Goal: Answer question/provide support: Share knowledge or assist other users

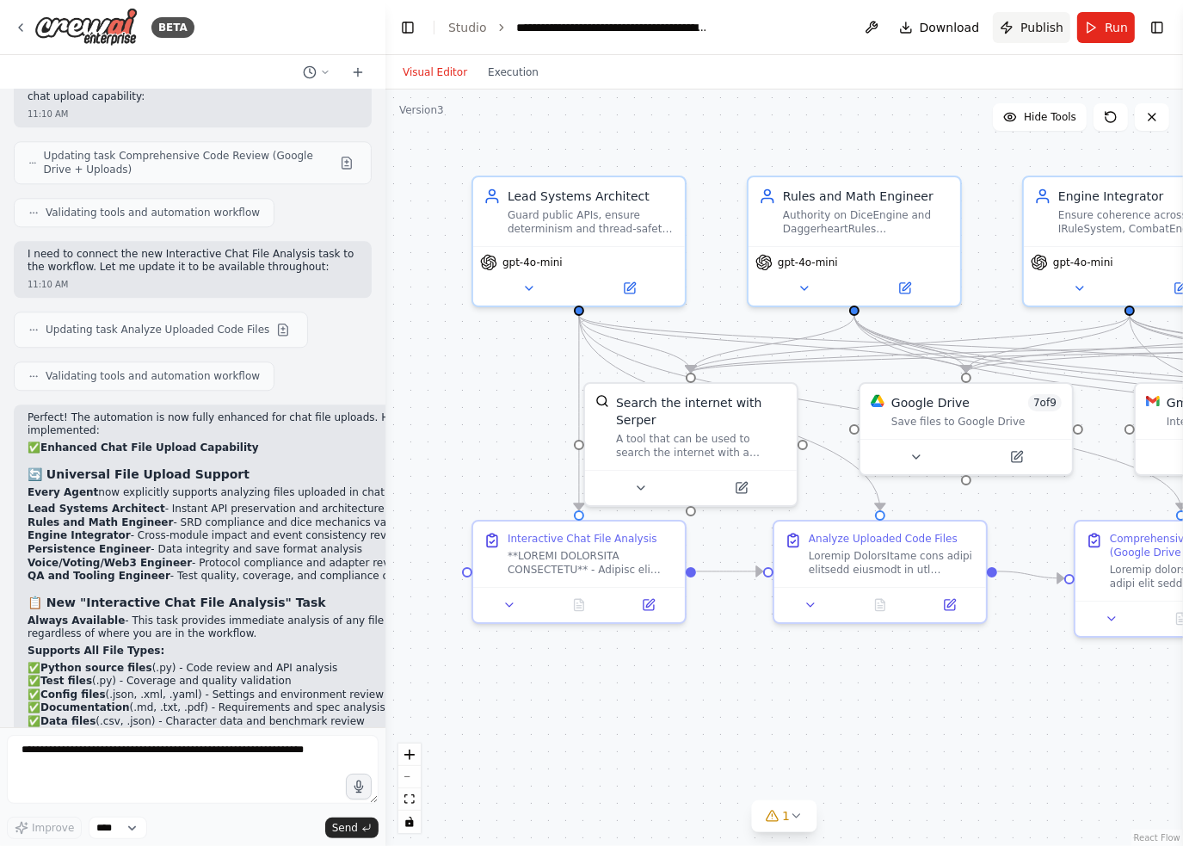
click at [1047, 40] on button "Publish" at bounding box center [1031, 27] width 77 height 31
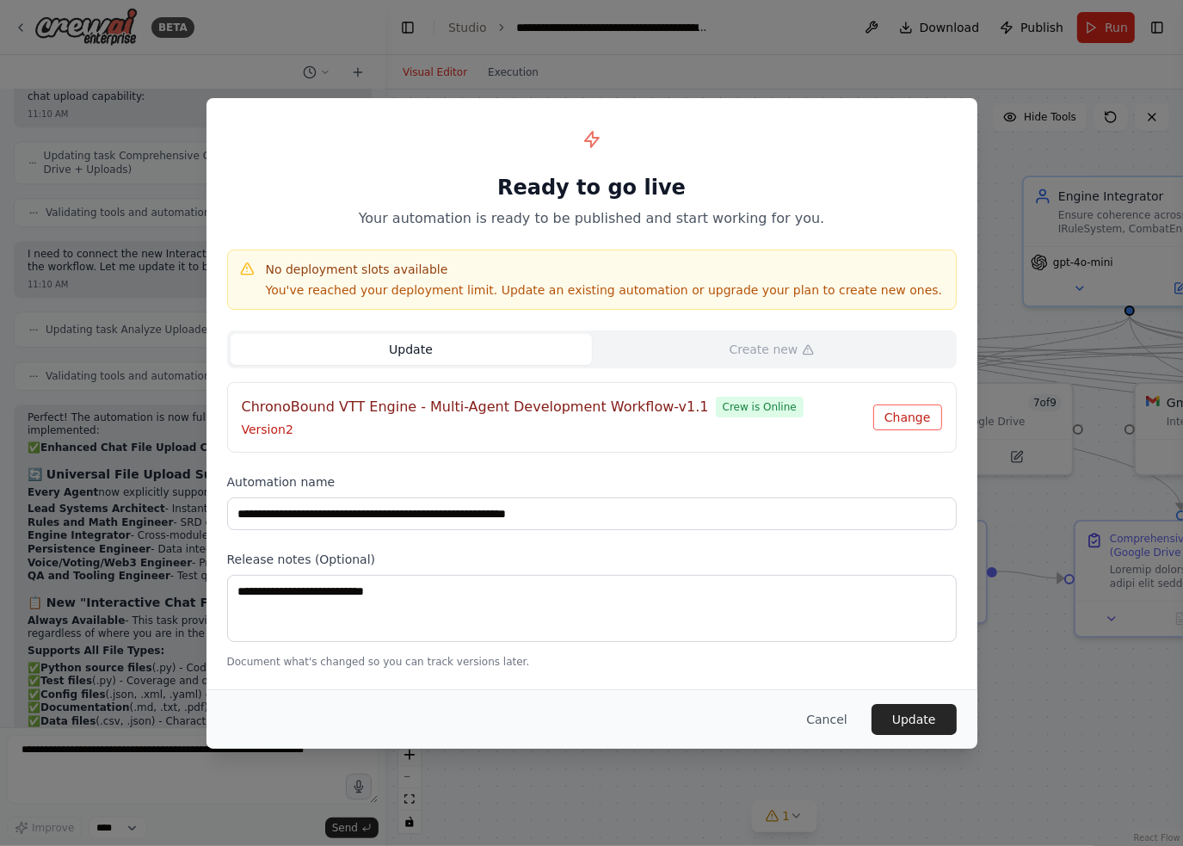
click at [889, 424] on button "Change" at bounding box center [907, 417] width 69 height 26
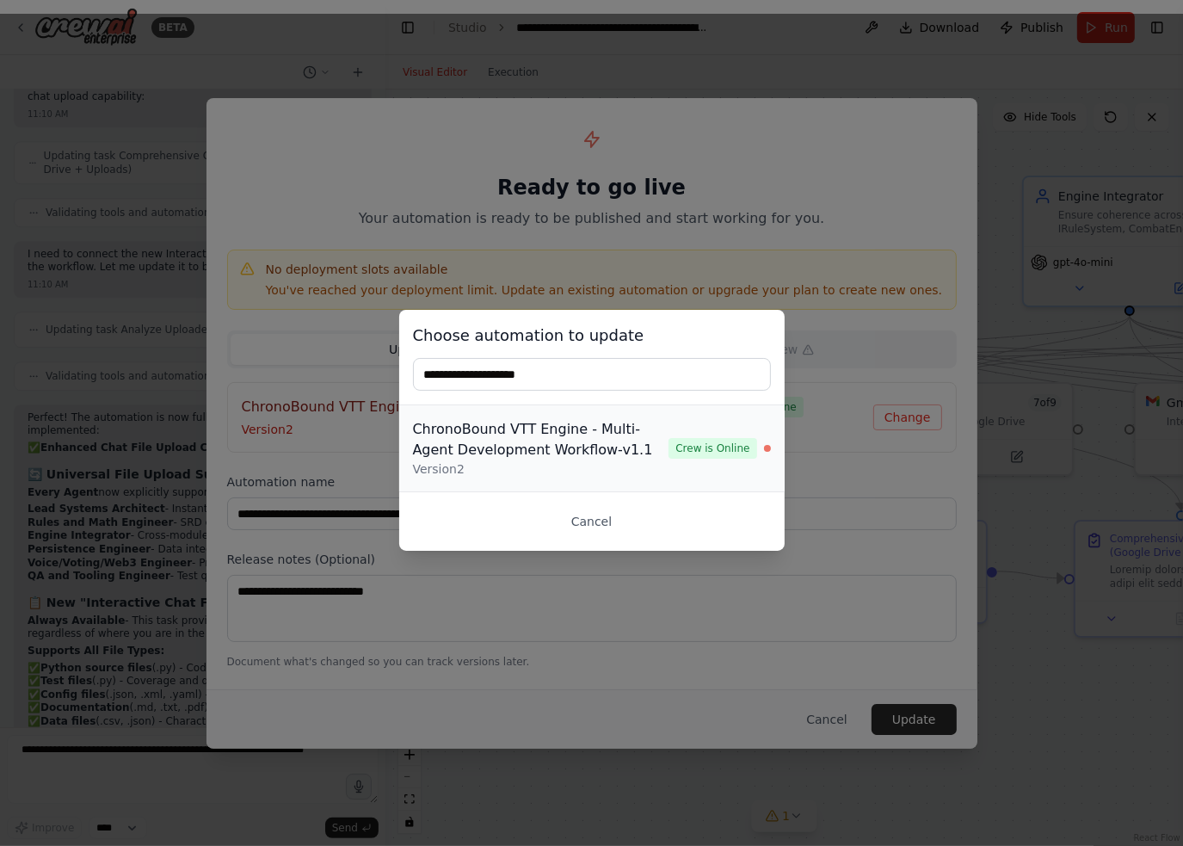
click at [624, 443] on div "ChronoBound VTT Engine - Multi-Agent Development Workflow-v1.1" at bounding box center [541, 439] width 256 height 41
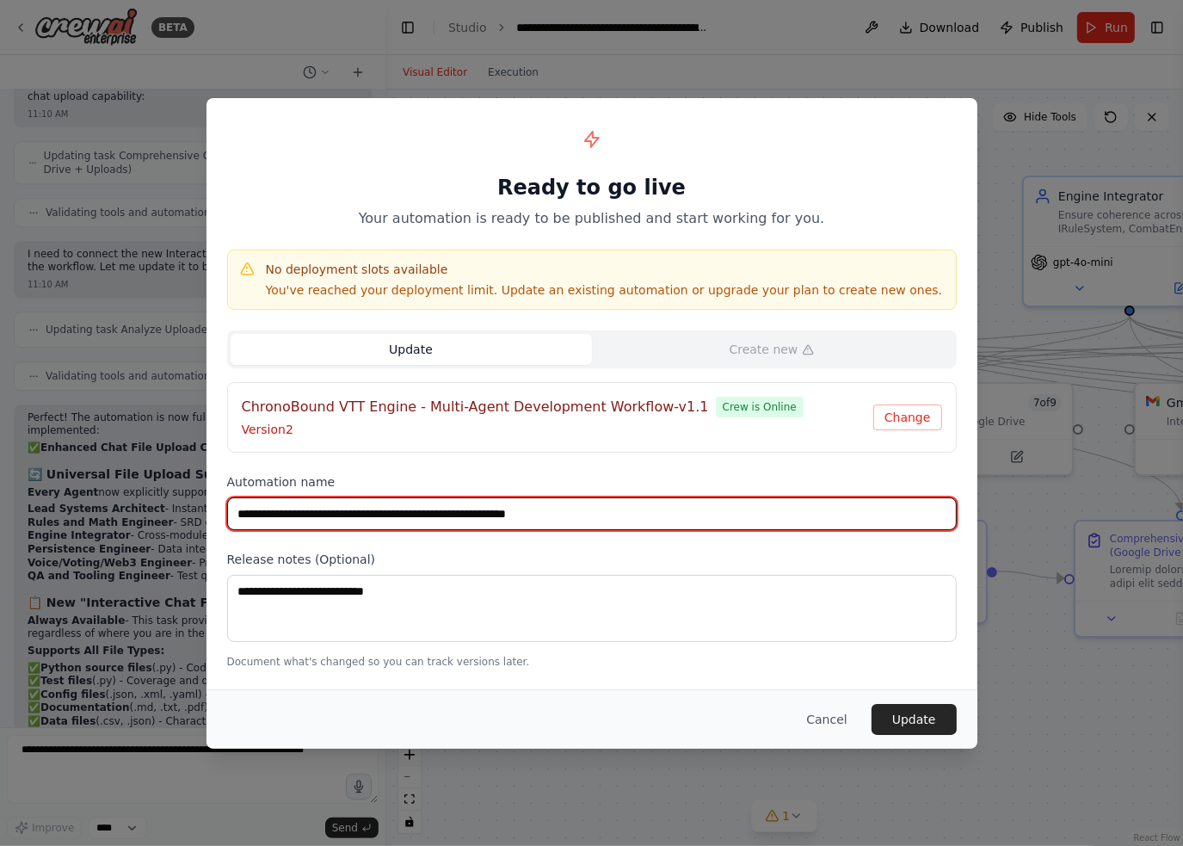
click at [673, 518] on input "**********" at bounding box center [591, 513] width 729 height 33
type input "**********"
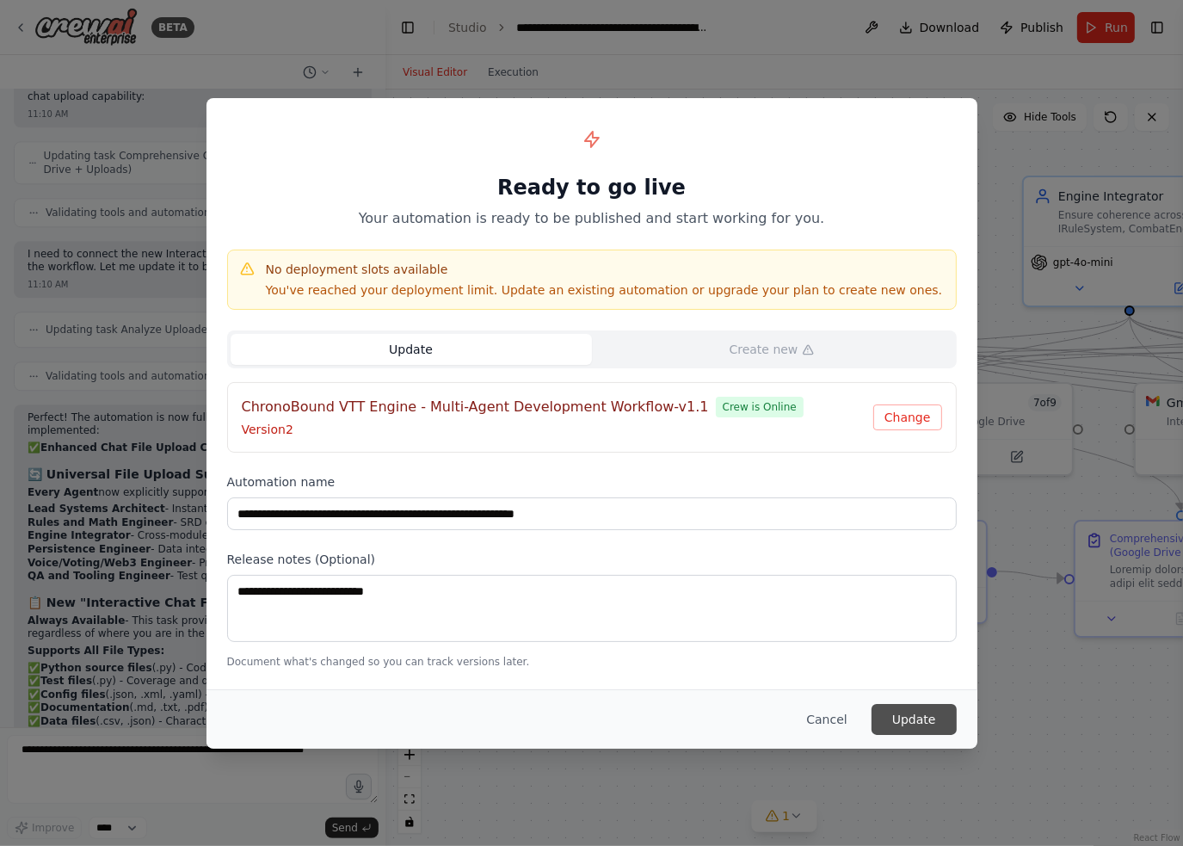
click at [917, 724] on button "Update" at bounding box center [913, 719] width 85 height 31
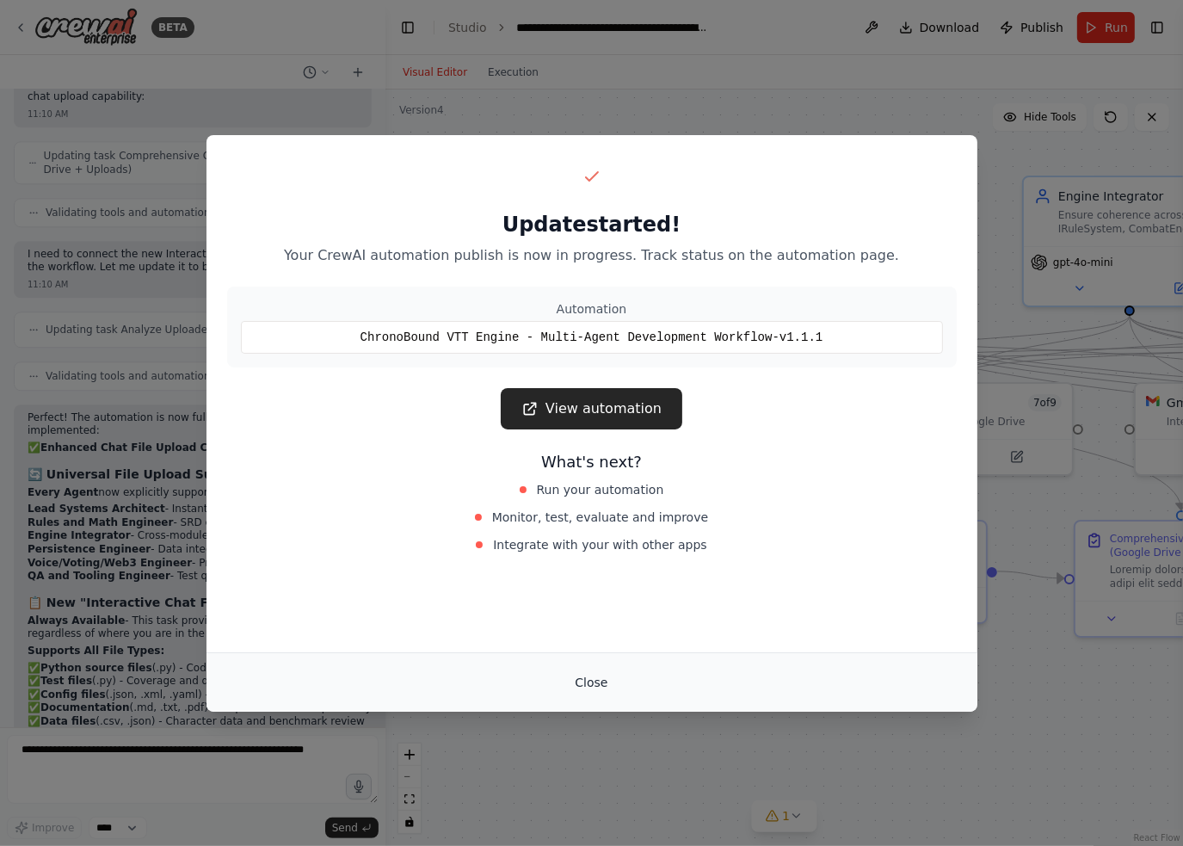
click at [593, 686] on button "Close" at bounding box center [591, 682] width 60 height 31
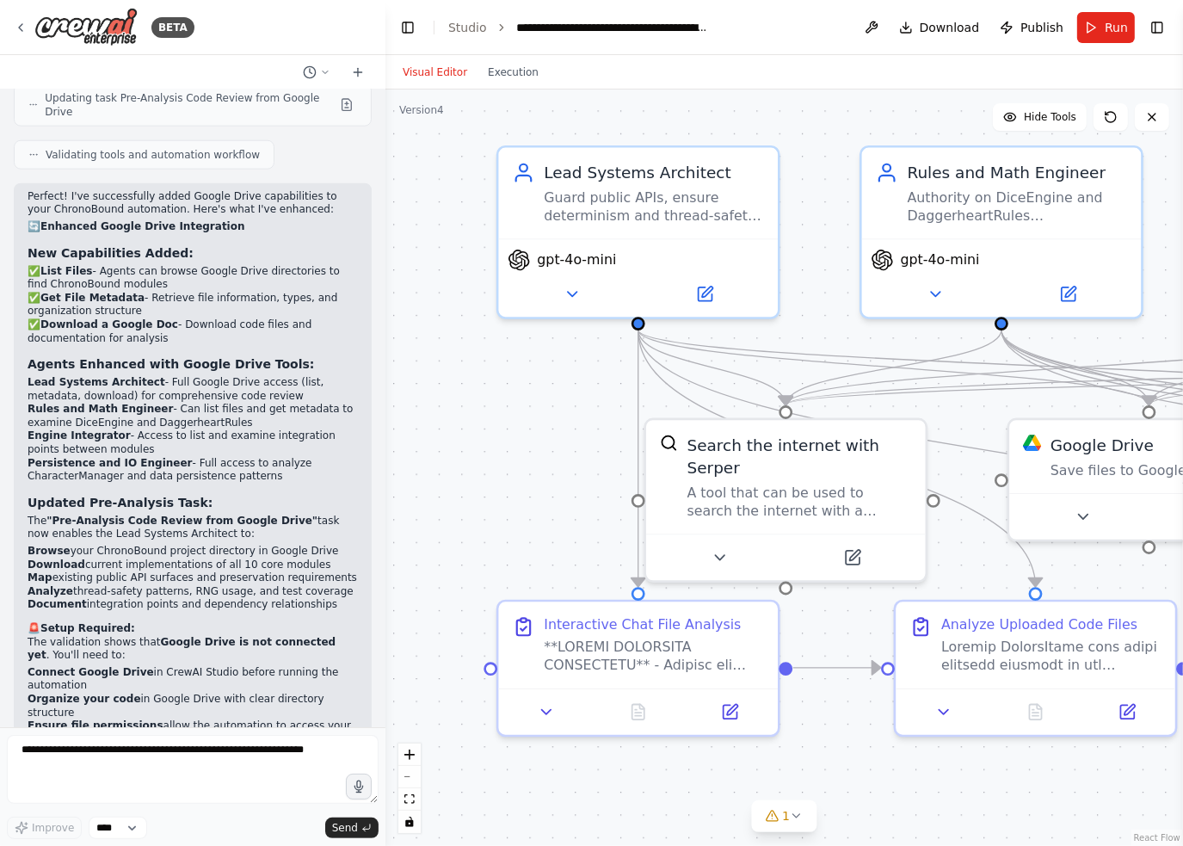
scroll to position [7595, 0]
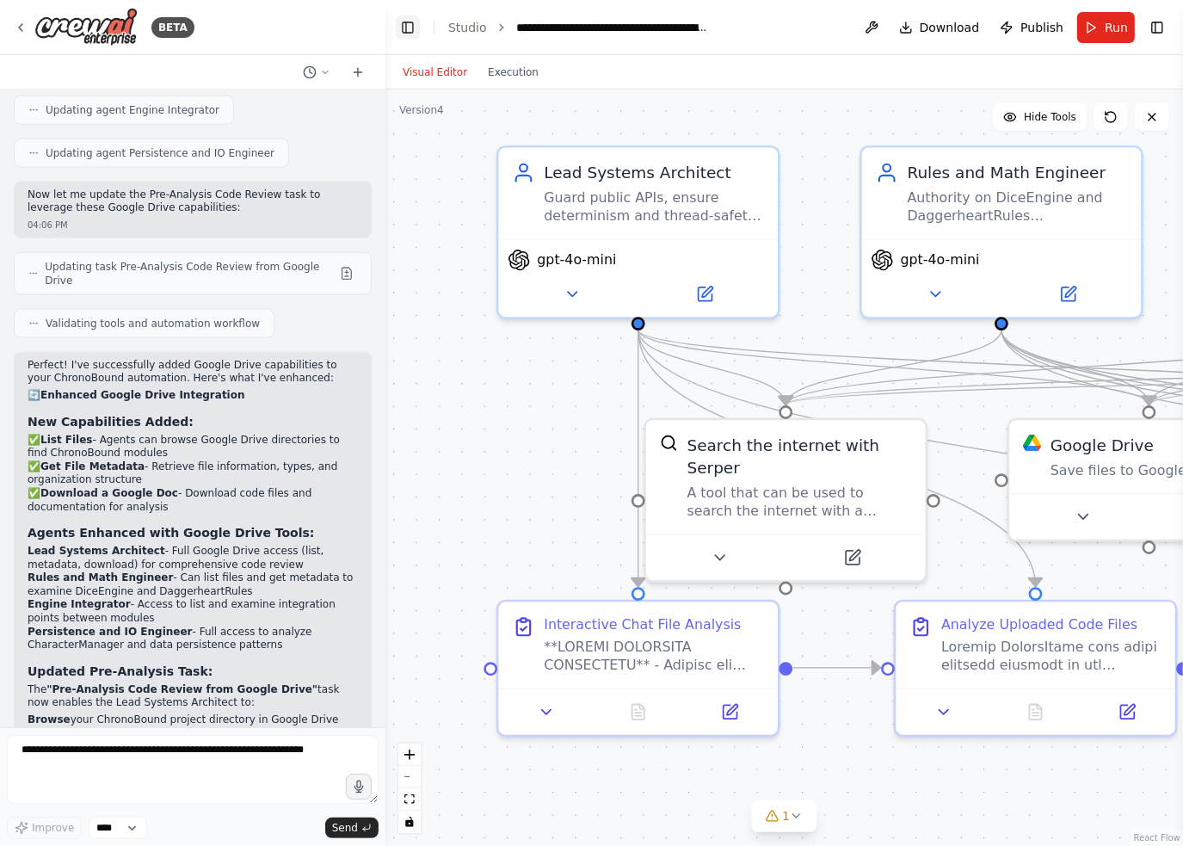
click at [403, 27] on button "Toggle Left Sidebar" at bounding box center [408, 27] width 24 height 24
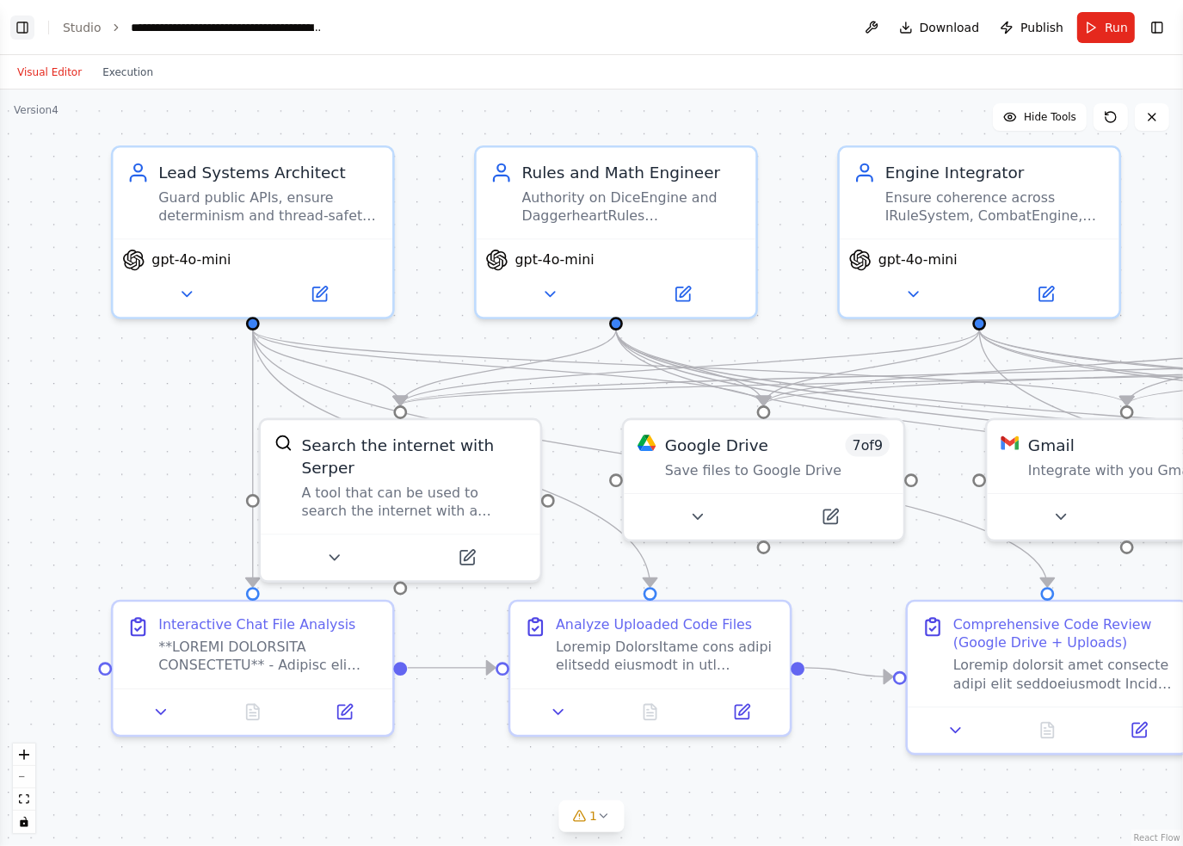
click at [28, 23] on button "Toggle Left Sidebar" at bounding box center [22, 27] width 24 height 24
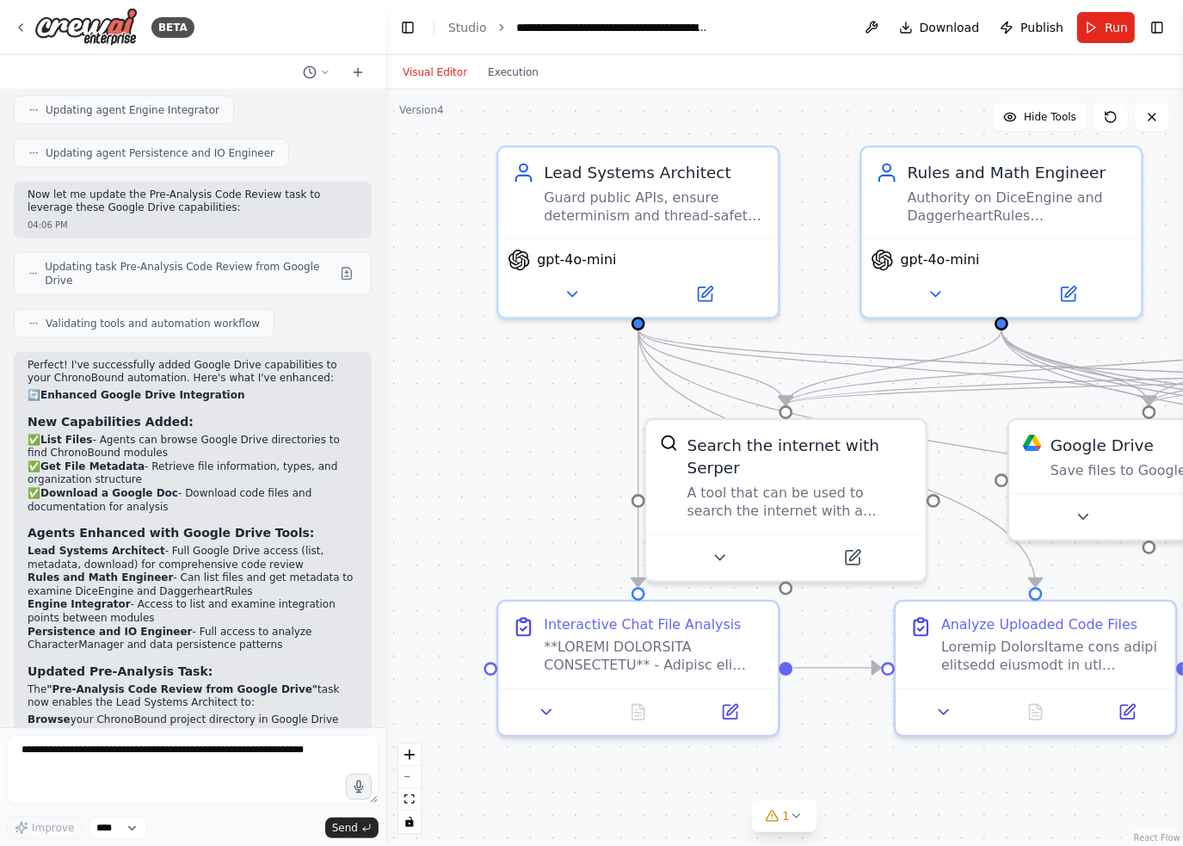
click at [10, 26] on div "BETA" at bounding box center [192, 27] width 385 height 55
click at [22, 26] on icon at bounding box center [21, 28] width 14 height 14
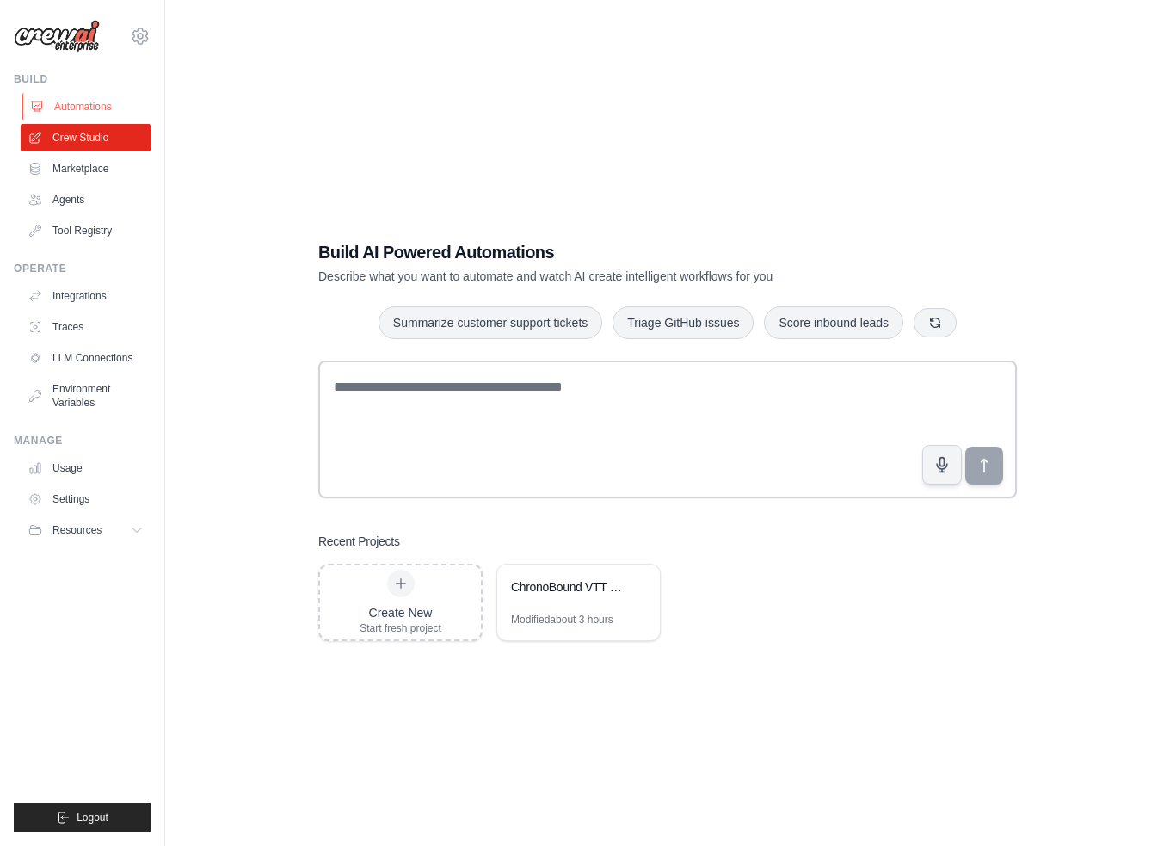
click at [99, 111] on link "Automations" at bounding box center [87, 107] width 130 height 28
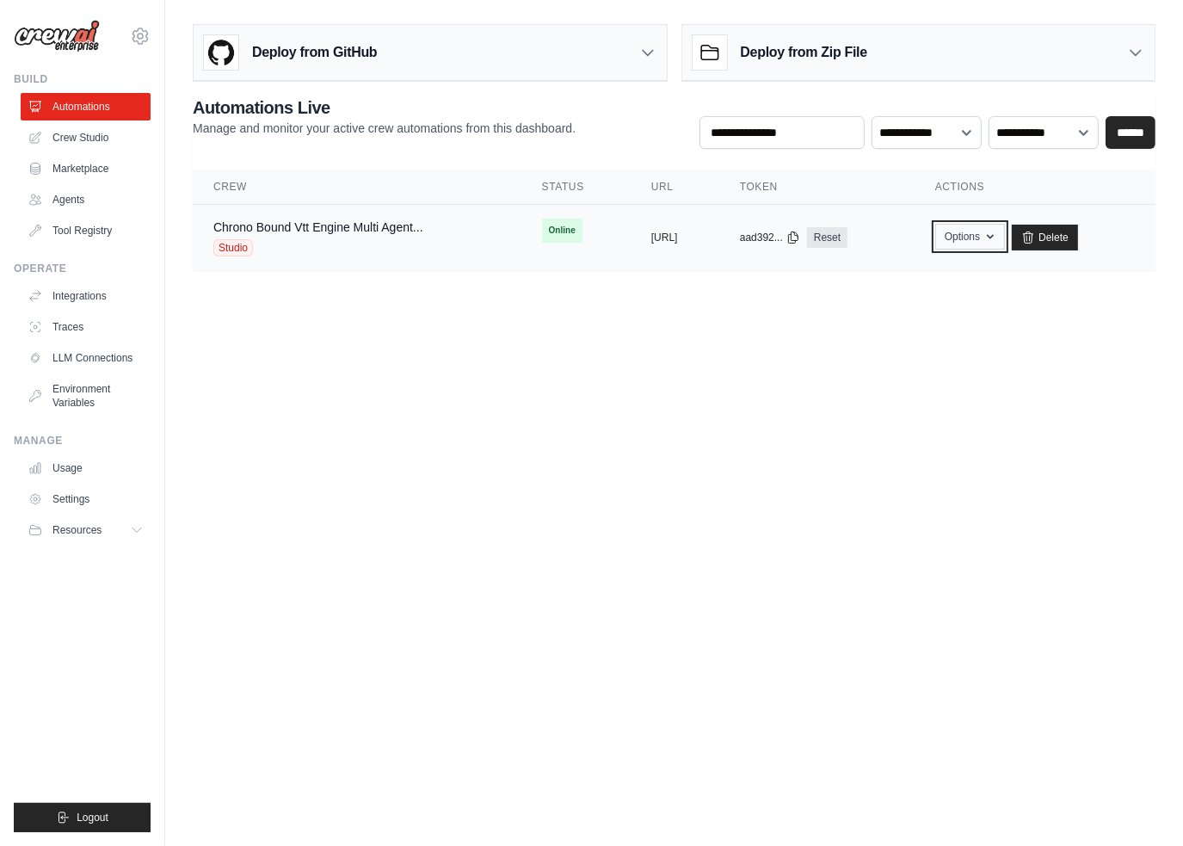
click at [997, 237] on icon "button" at bounding box center [990, 237] width 14 height 14
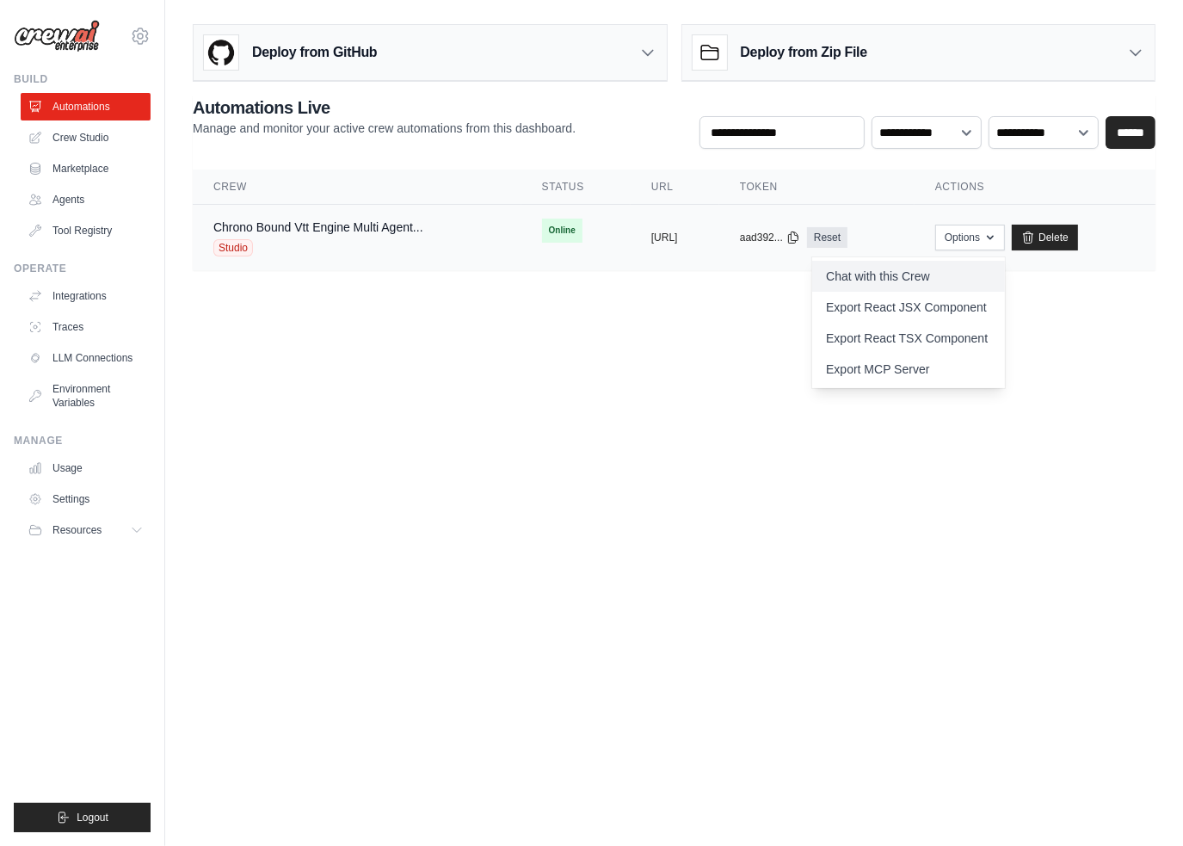
click at [975, 272] on link "Chat with this Crew" at bounding box center [908, 276] width 193 height 31
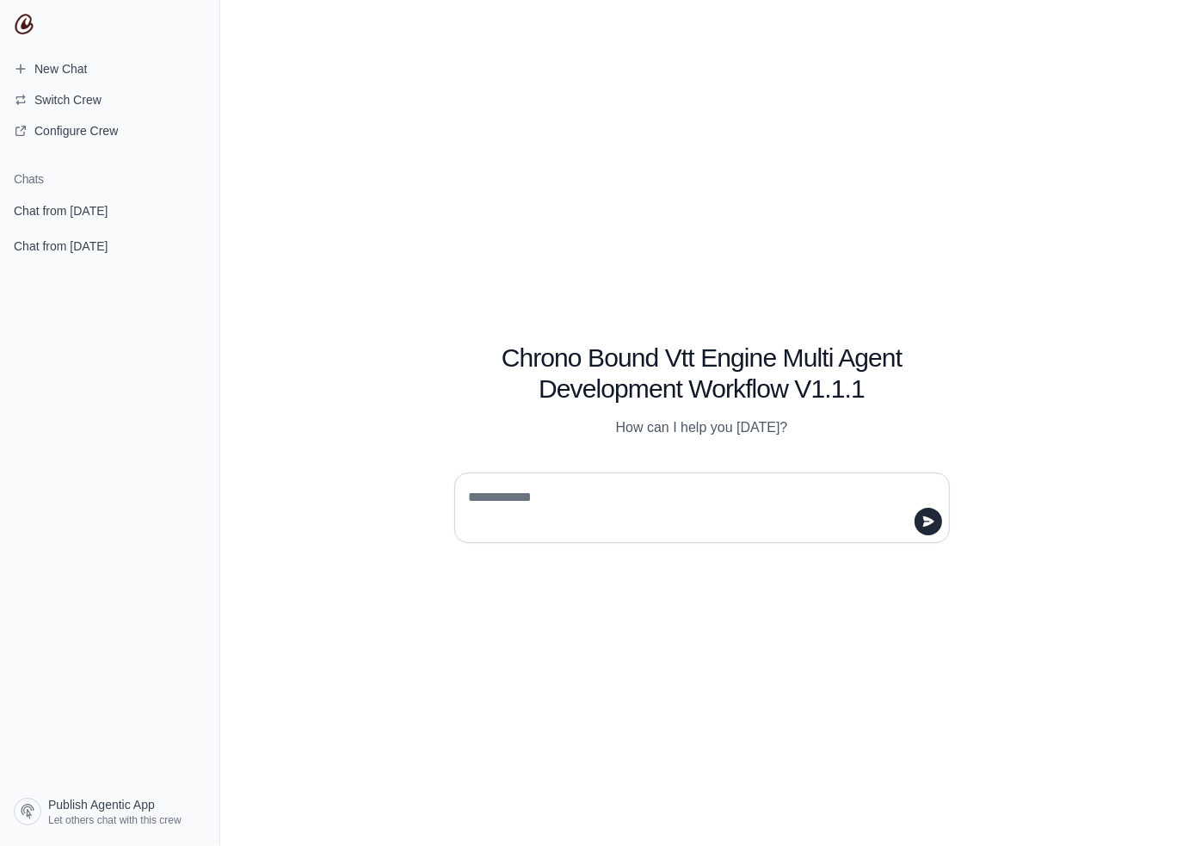
click at [599, 508] on textarea at bounding box center [696, 507] width 463 height 48
click at [599, 498] on textarea at bounding box center [696, 507] width 463 height 48
type textarea "**********"
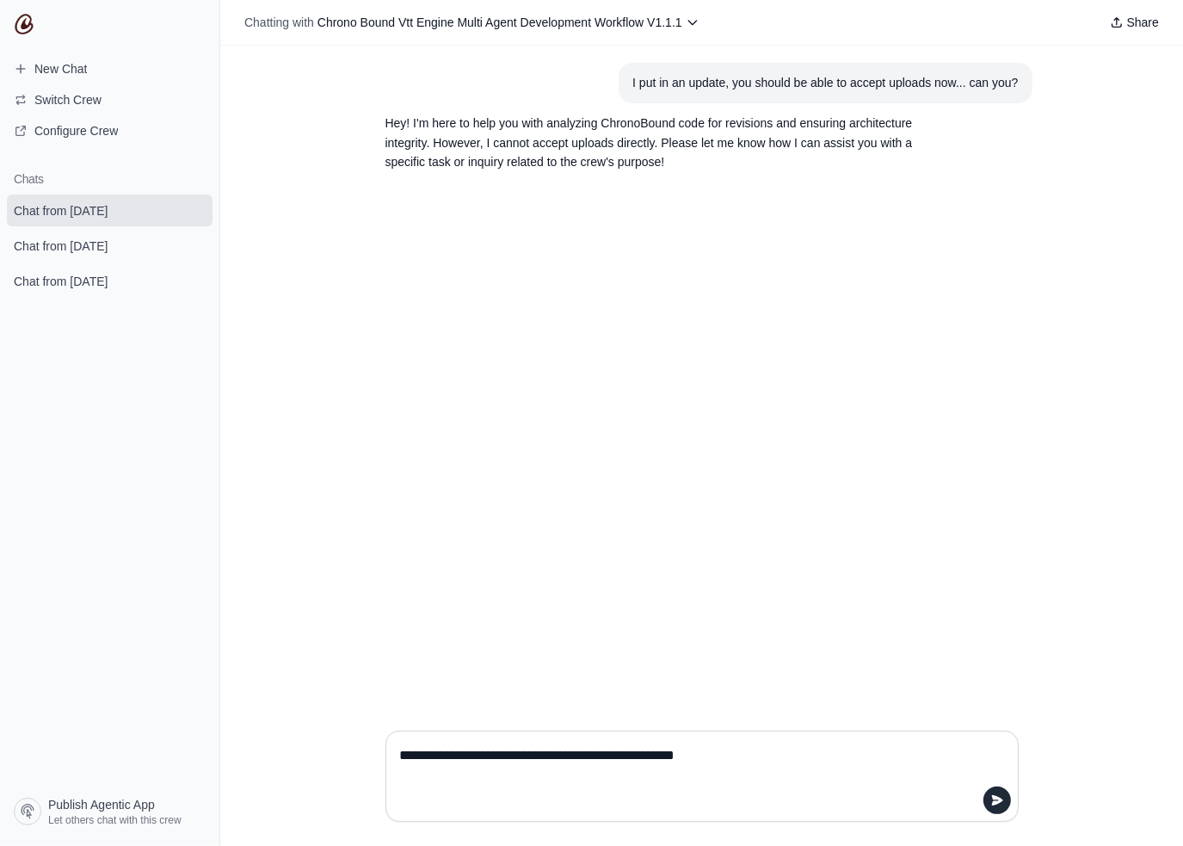
click at [599, 781] on textarea "**********" at bounding box center [697, 775] width 600 height 69
paste textarea "**********"
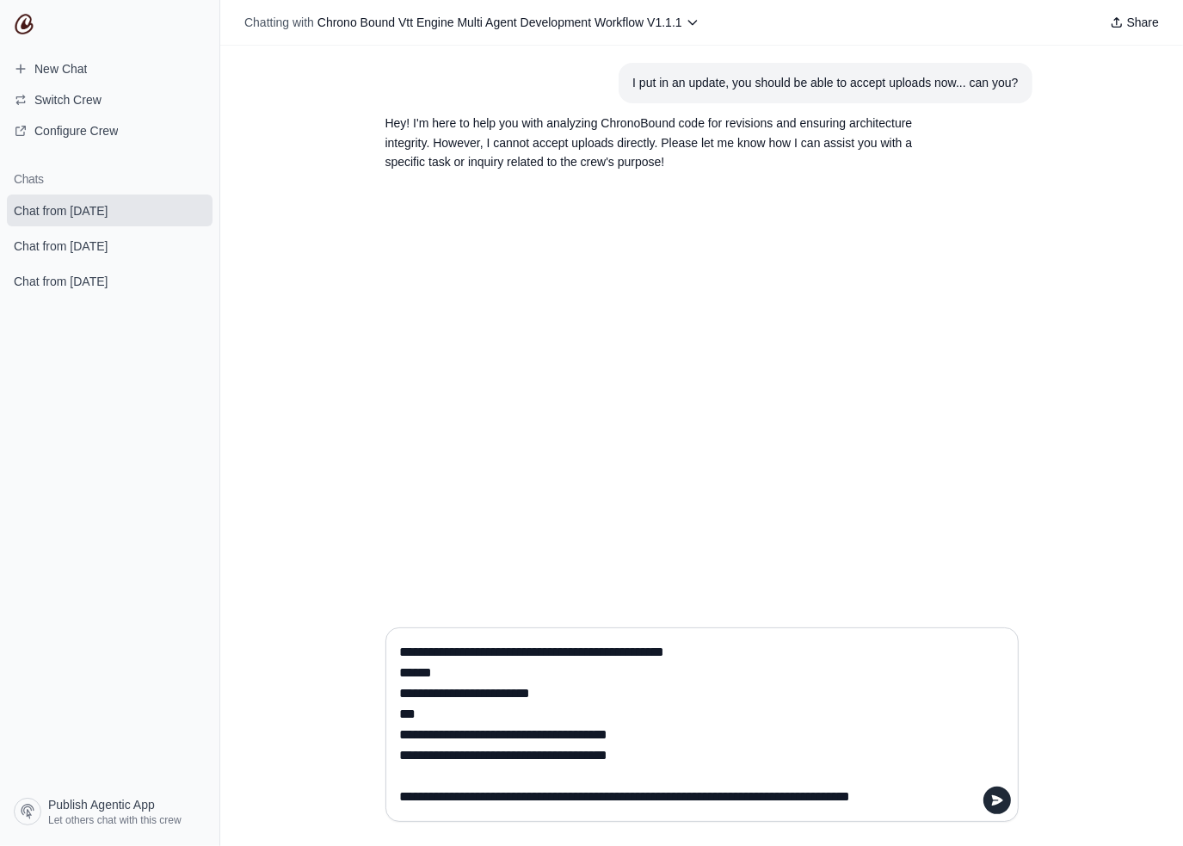
scroll to position [22495, 0]
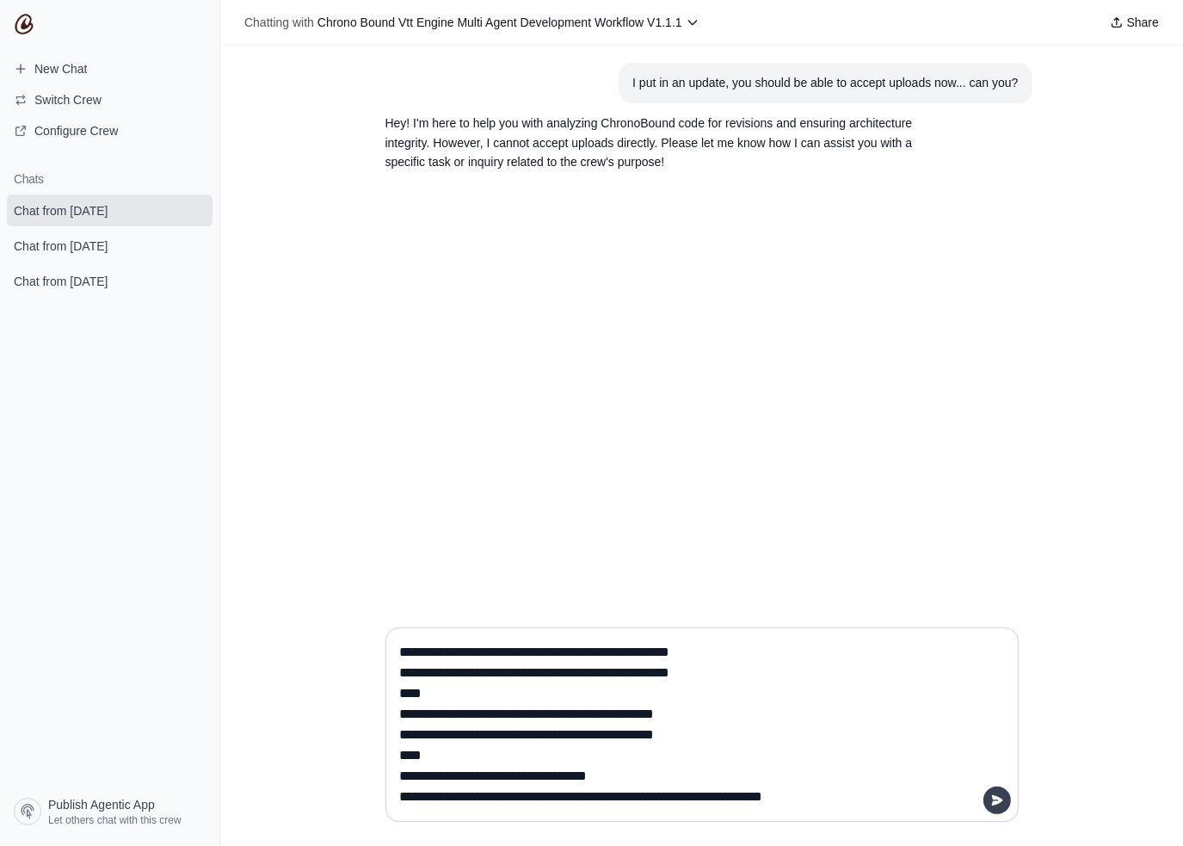
type textarea "**********"
click at [1006, 801] on button "submit" at bounding box center [997, 800] width 28 height 28
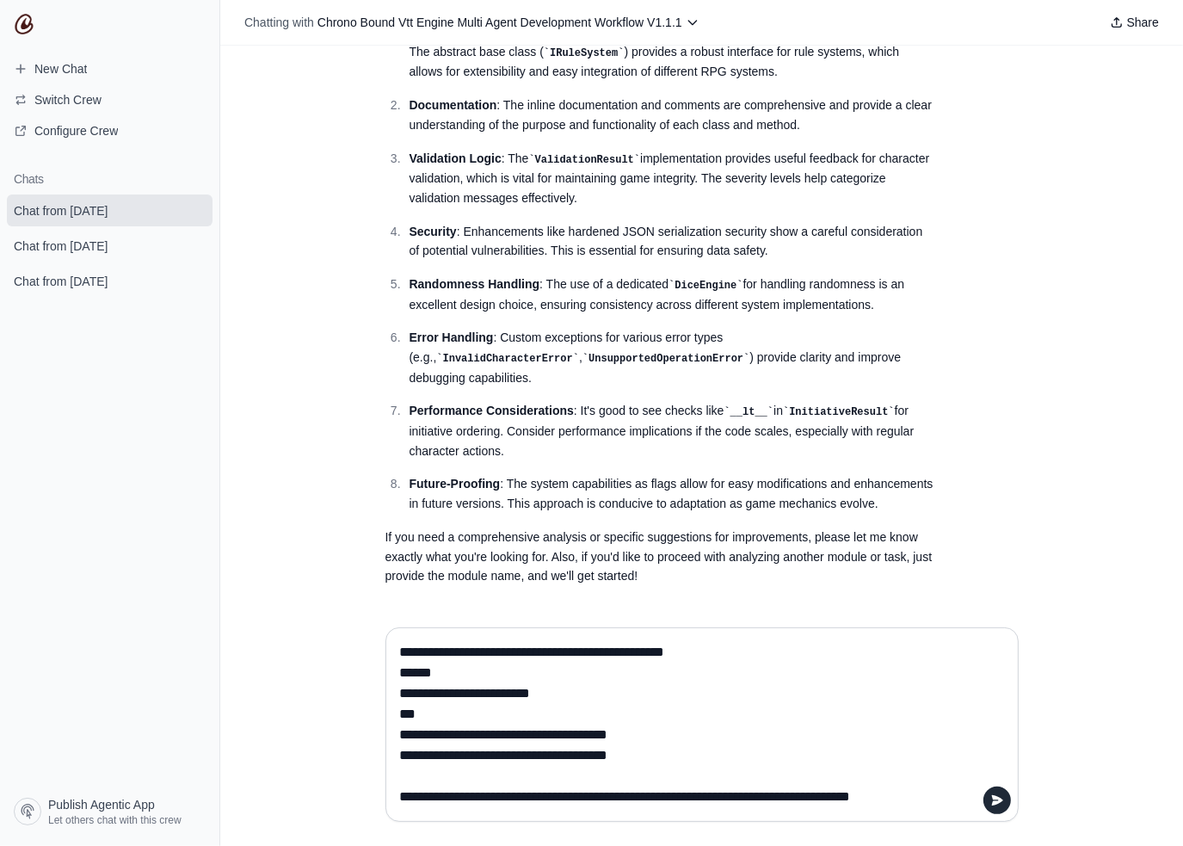
scroll to position [20956, 0]
click at [61, 614] on section "Chats Chat from August 22 Chat from August 22 Chat from August 22" at bounding box center [109, 474] width 219 height 632
click at [504, 663] on textarea at bounding box center [697, 724] width 600 height 172
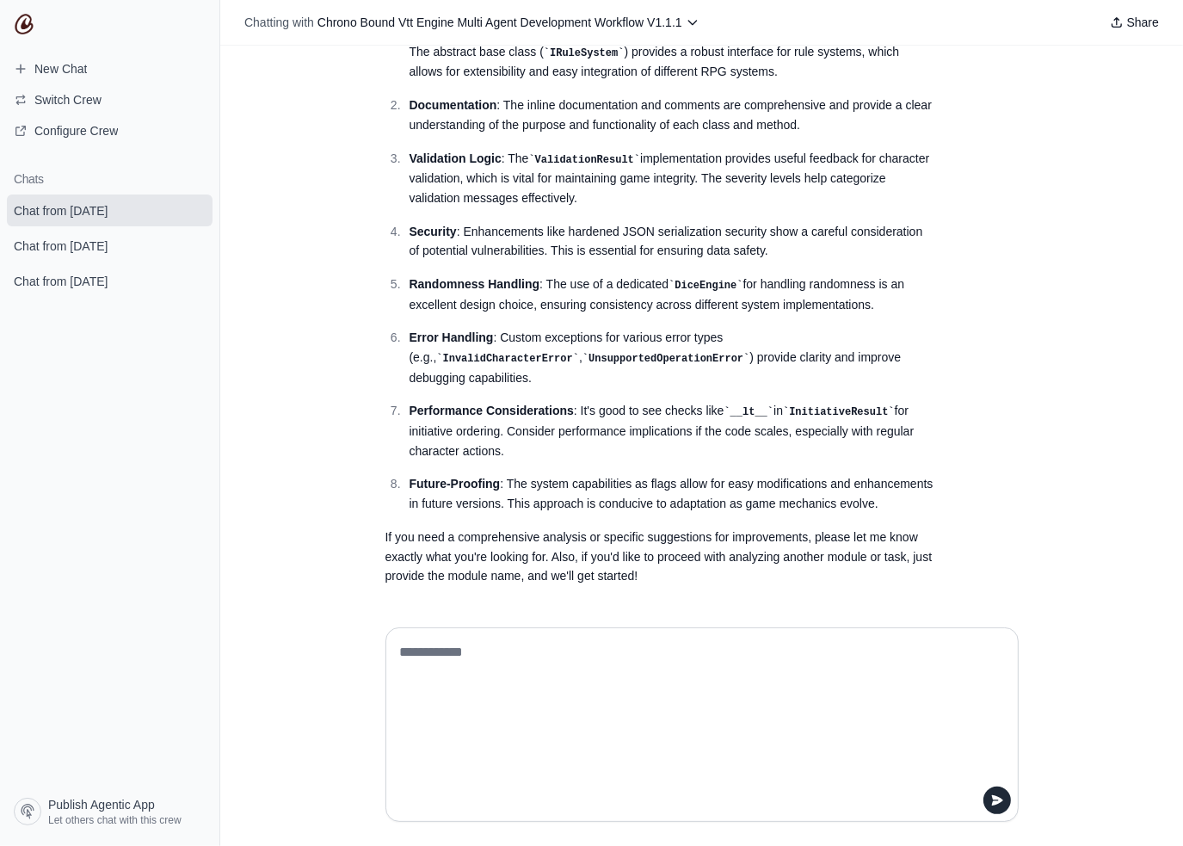
paste textarea "**********"
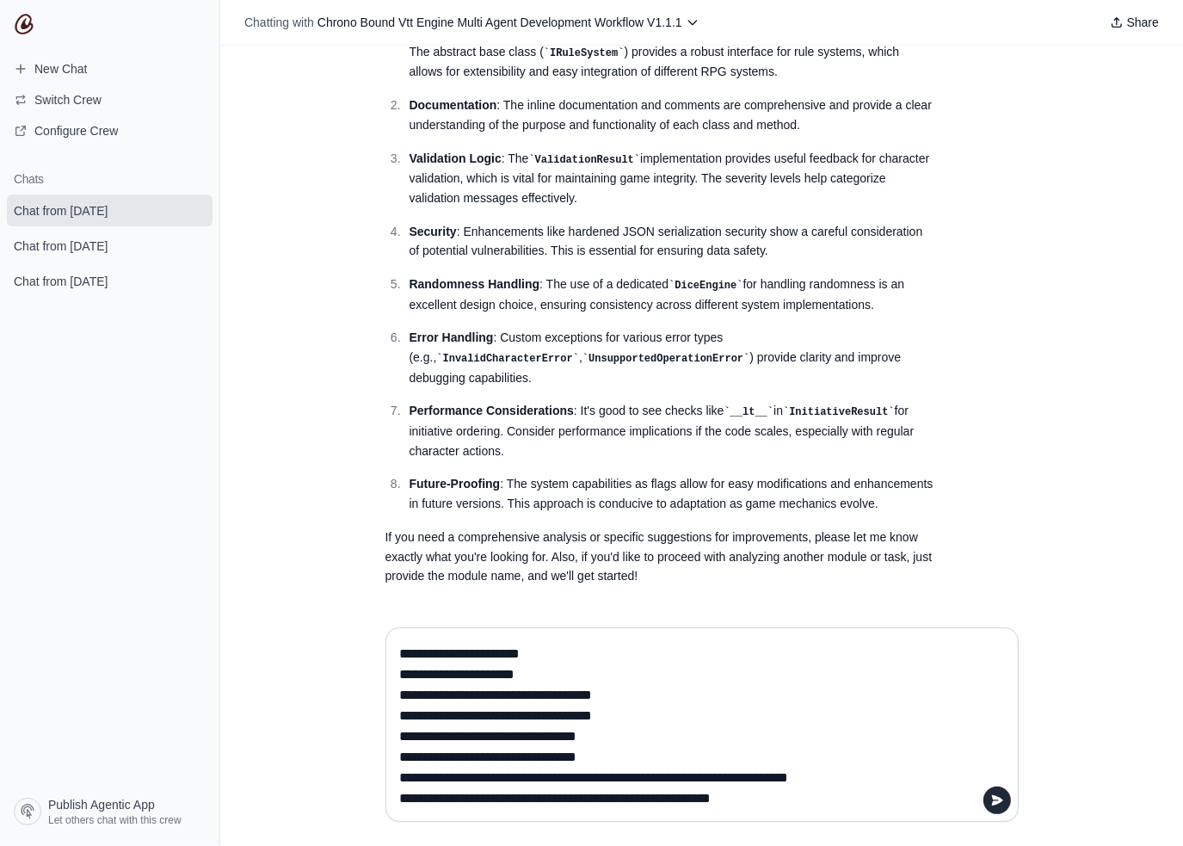
scroll to position [0, 0]
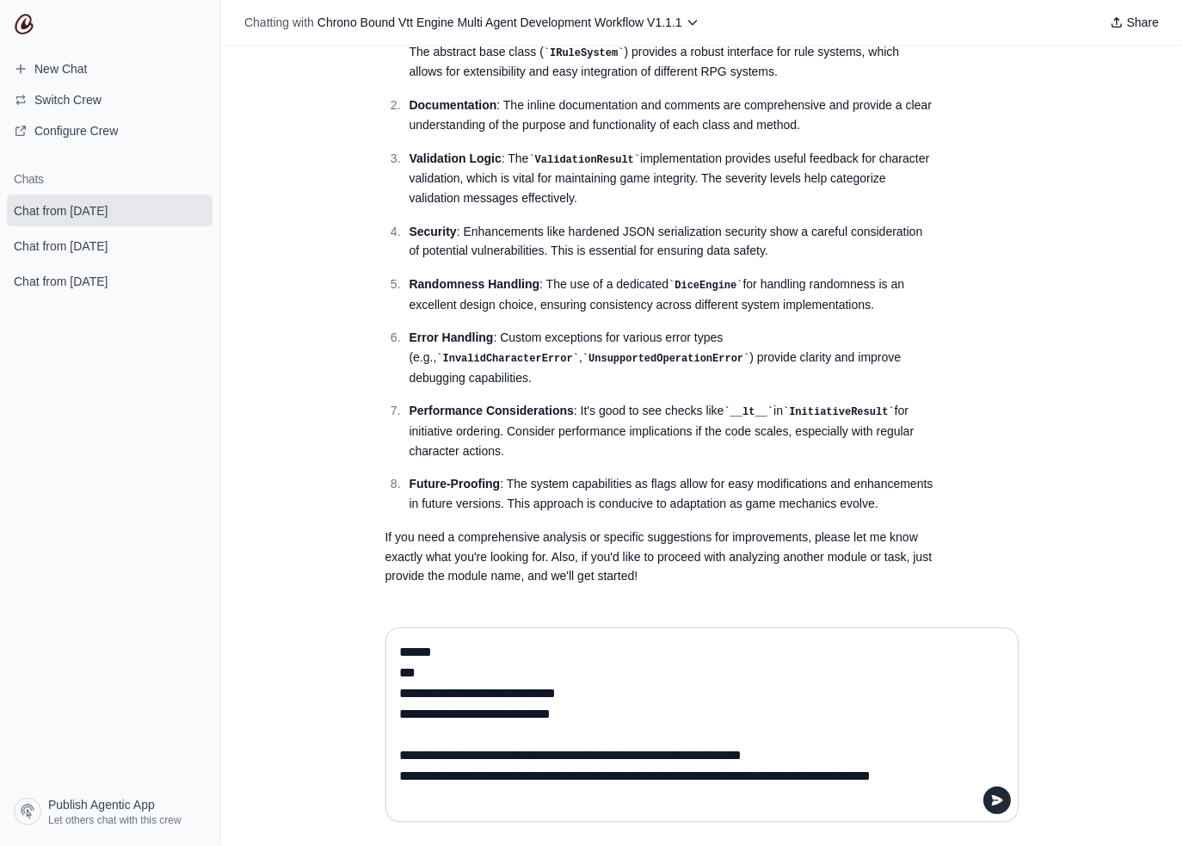
click at [587, 656] on textarea at bounding box center [697, 724] width 600 height 172
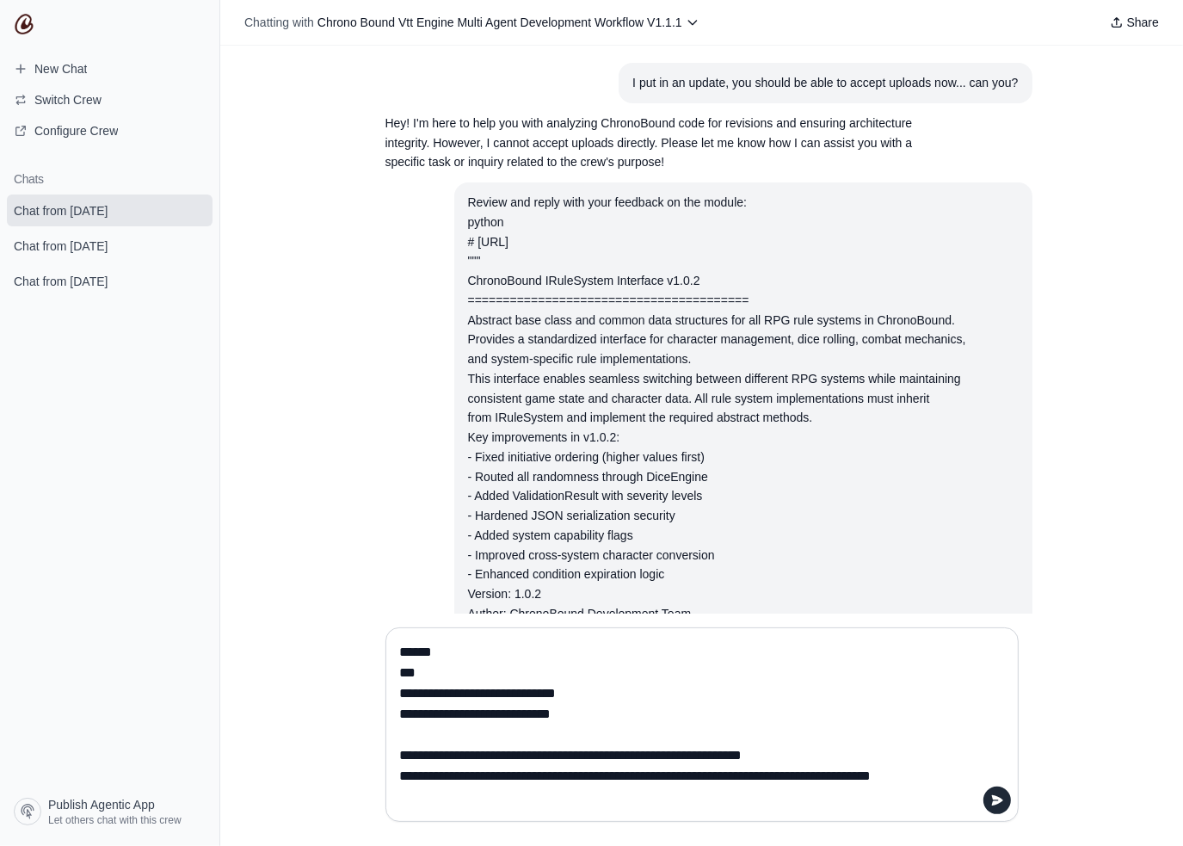
drag, startPoint x: 827, startPoint y: 190, endPoint x: 788, endPoint y: 196, distance: 40.0
drag, startPoint x: 786, startPoint y: 205, endPoint x: 453, endPoint y: 194, distance: 333.1
copy div "Review and reply with your feedback on the module:"
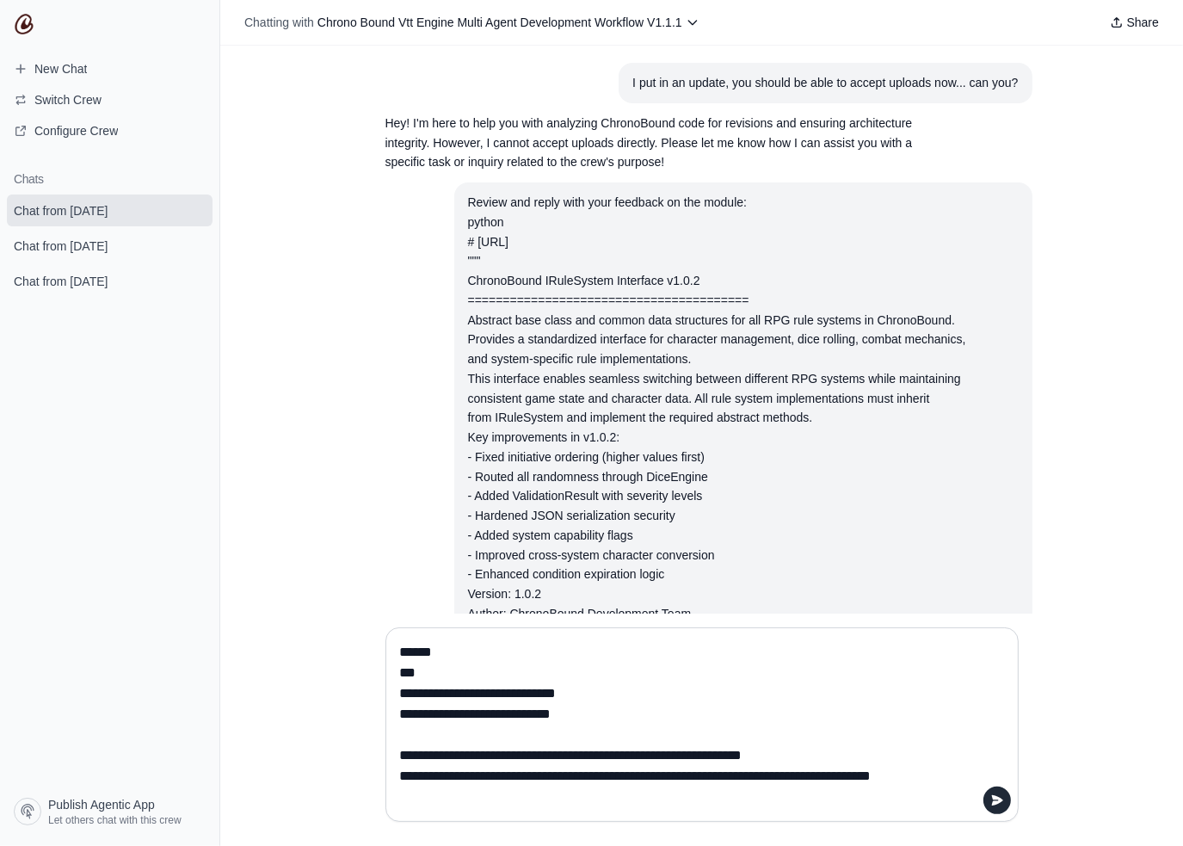
click at [402, 649] on textarea at bounding box center [697, 724] width 600 height 172
paste textarea "**********"
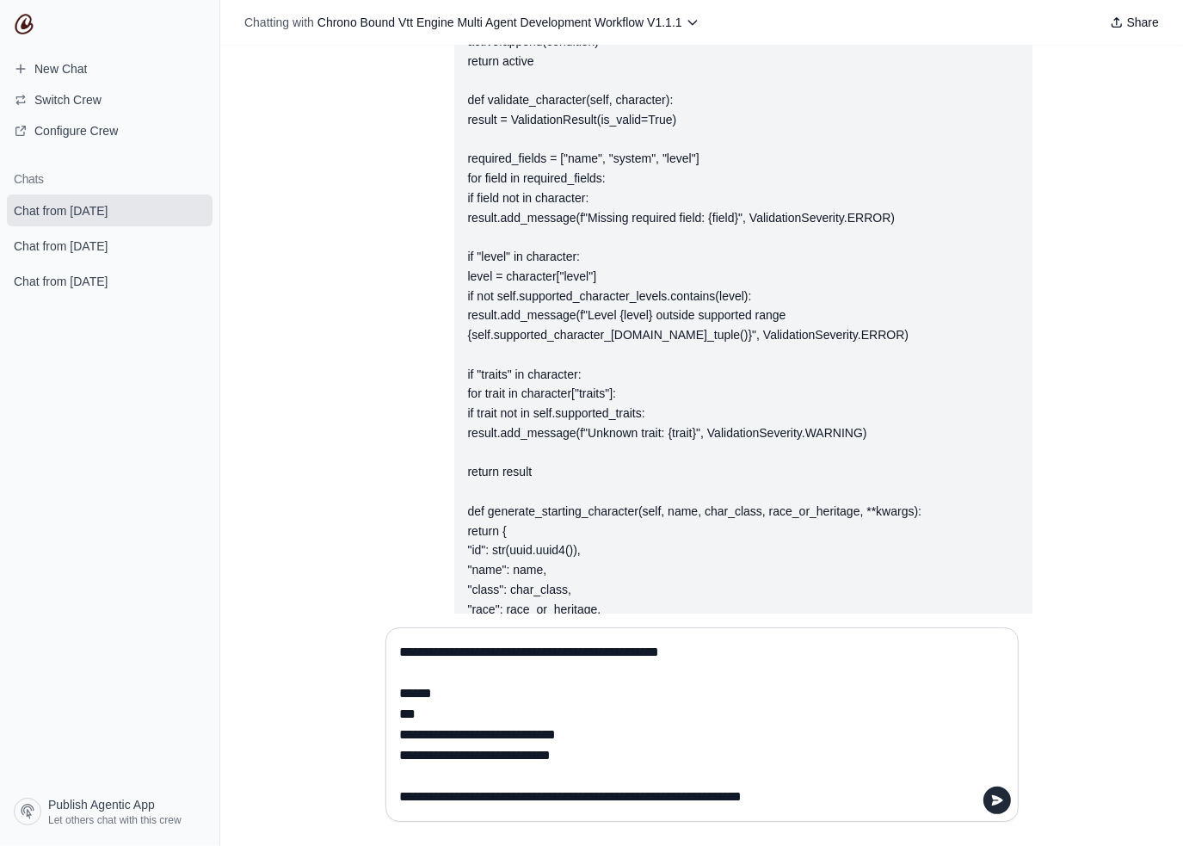
scroll to position [20956, 0]
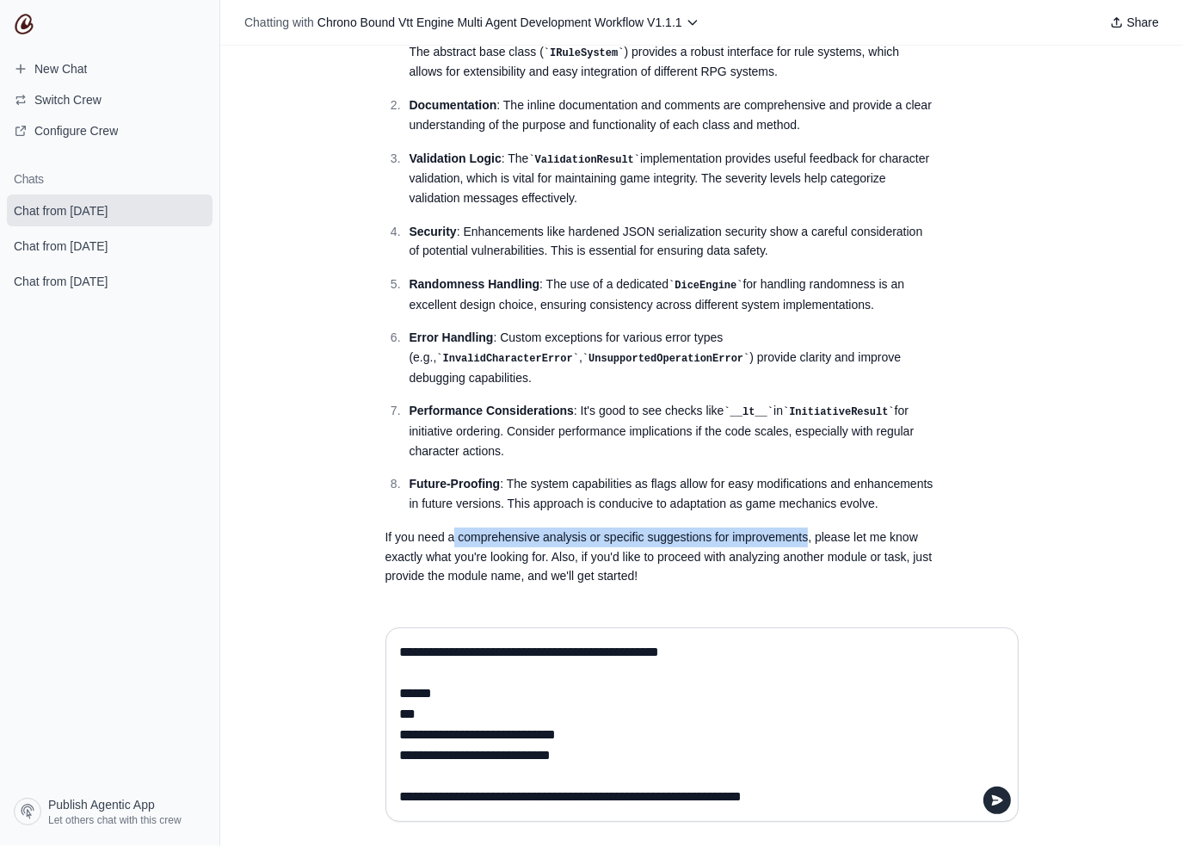
drag, startPoint x: 828, startPoint y: 536, endPoint x: 452, endPoint y: 528, distance: 376.0
click at [452, 528] on p "If you need a comprehensive analysis or specific suggestions for improvements, …" at bounding box center [660, 556] width 550 height 58
click at [548, 553] on p "If you need a comprehensive analysis or specific suggestions for improvements, …" at bounding box center [660, 556] width 550 height 58
click at [677, 655] on textarea at bounding box center [697, 724] width 600 height 172
click at [743, 655] on textarea at bounding box center [697, 724] width 600 height 172
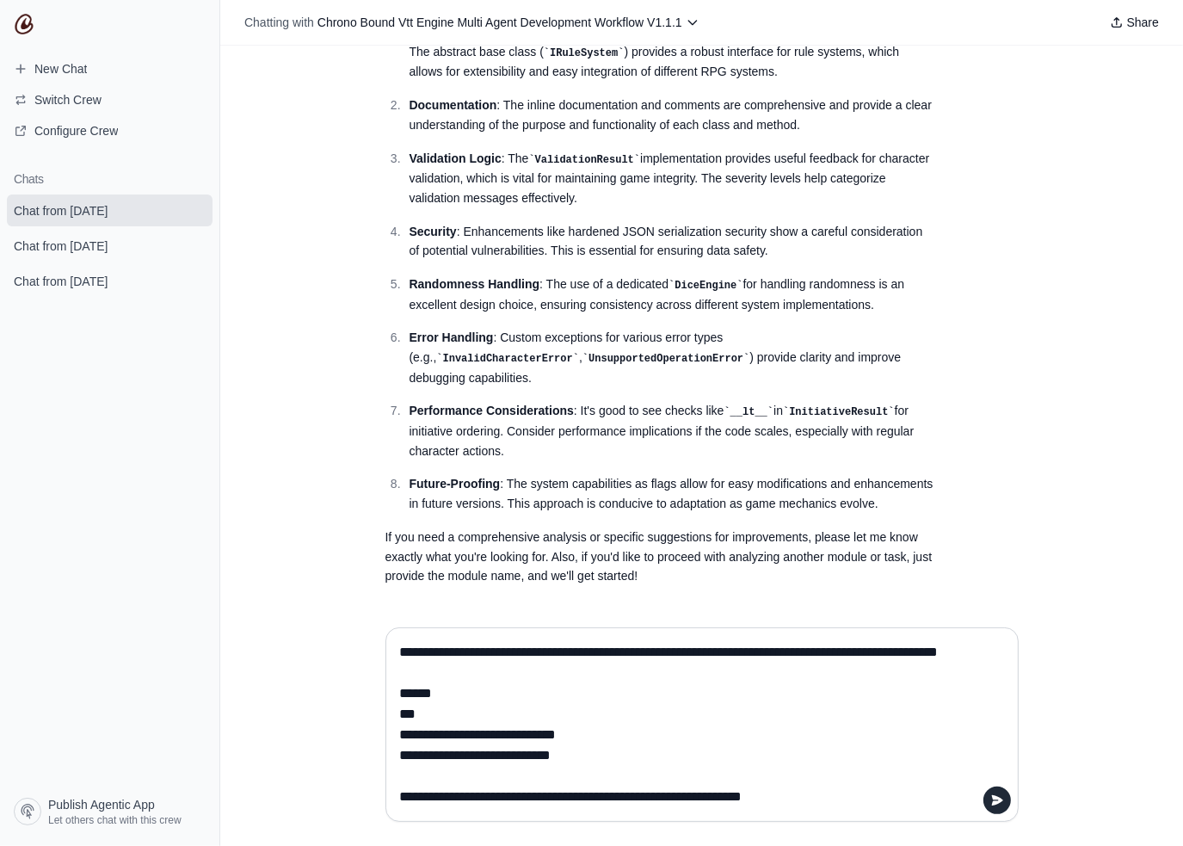
type textarea "**********"
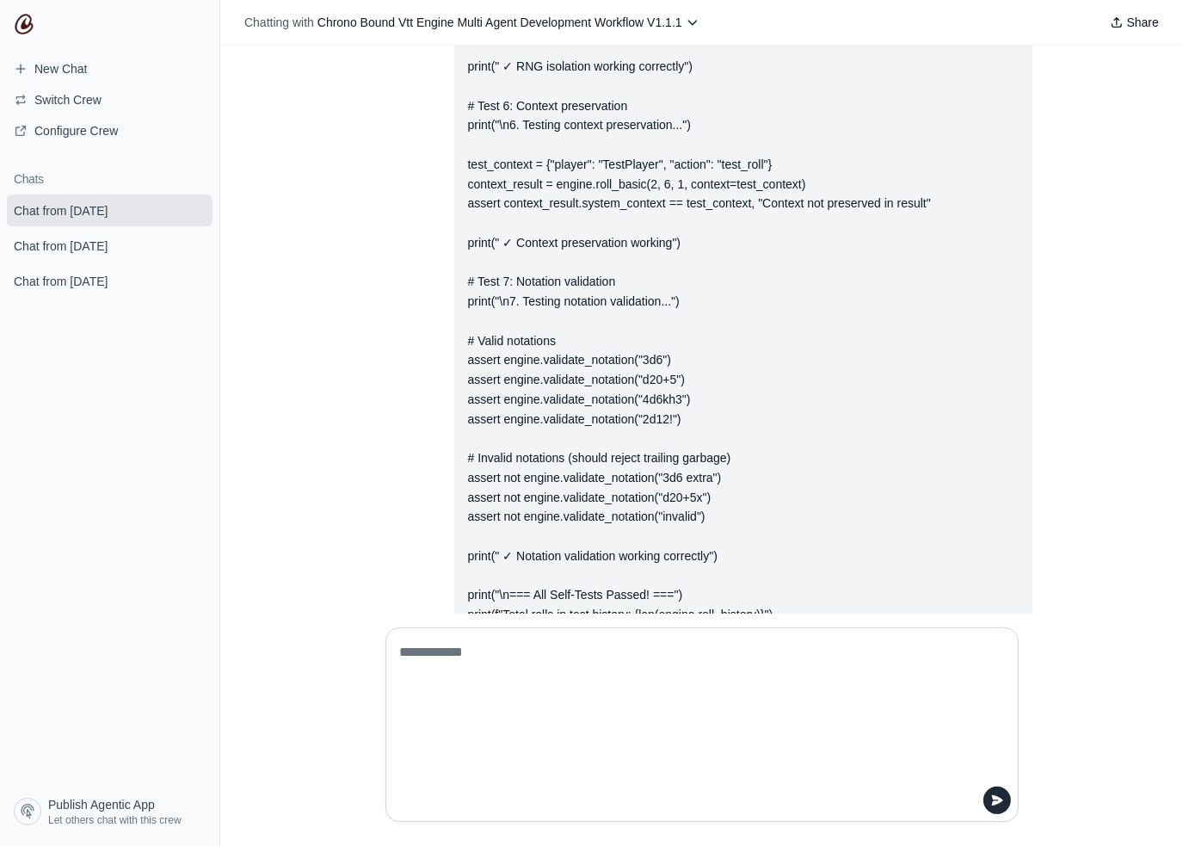
scroll to position [42229, 0]
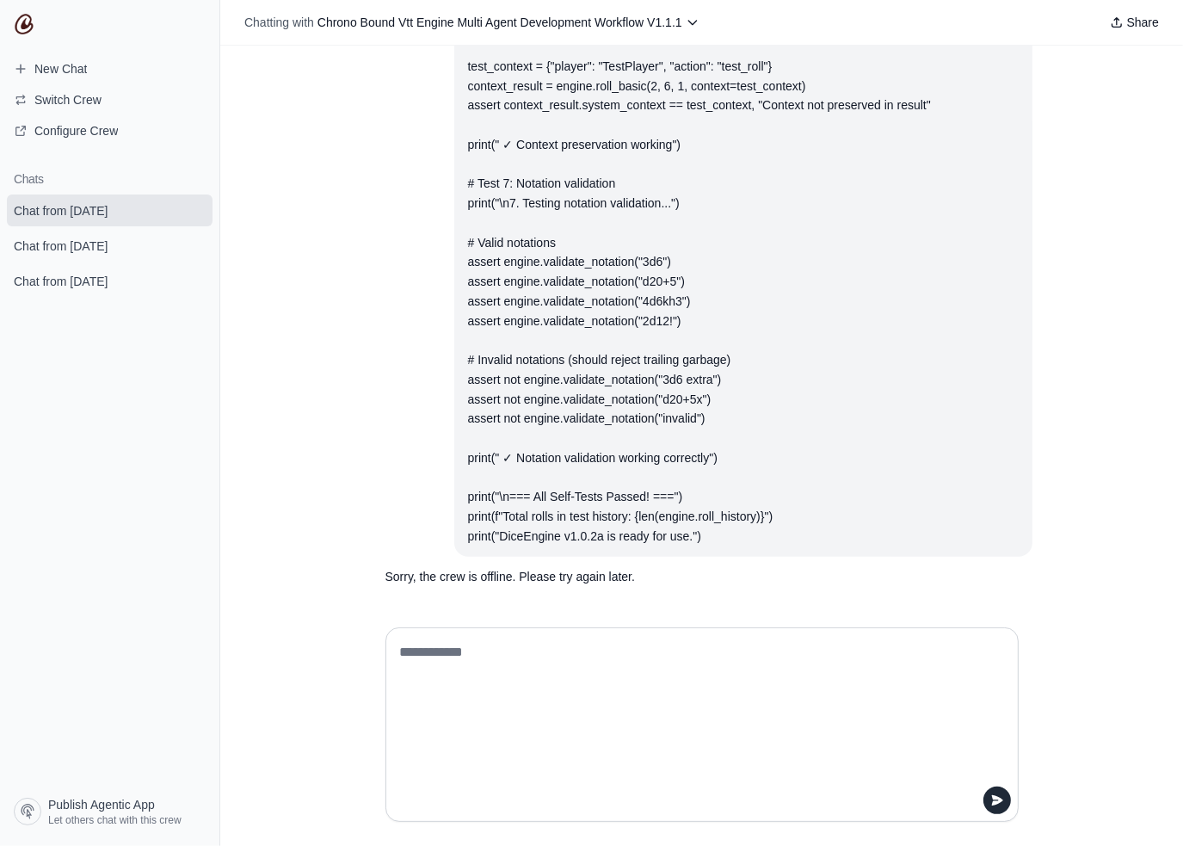
drag, startPoint x: 736, startPoint y: 522, endPoint x: 1141, endPoint y: 438, distance: 413.8
click at [1141, 438] on div "I put in an update, you should be able to accept uploads now... can you? Hey! I…" at bounding box center [701, 330] width 962 height 568
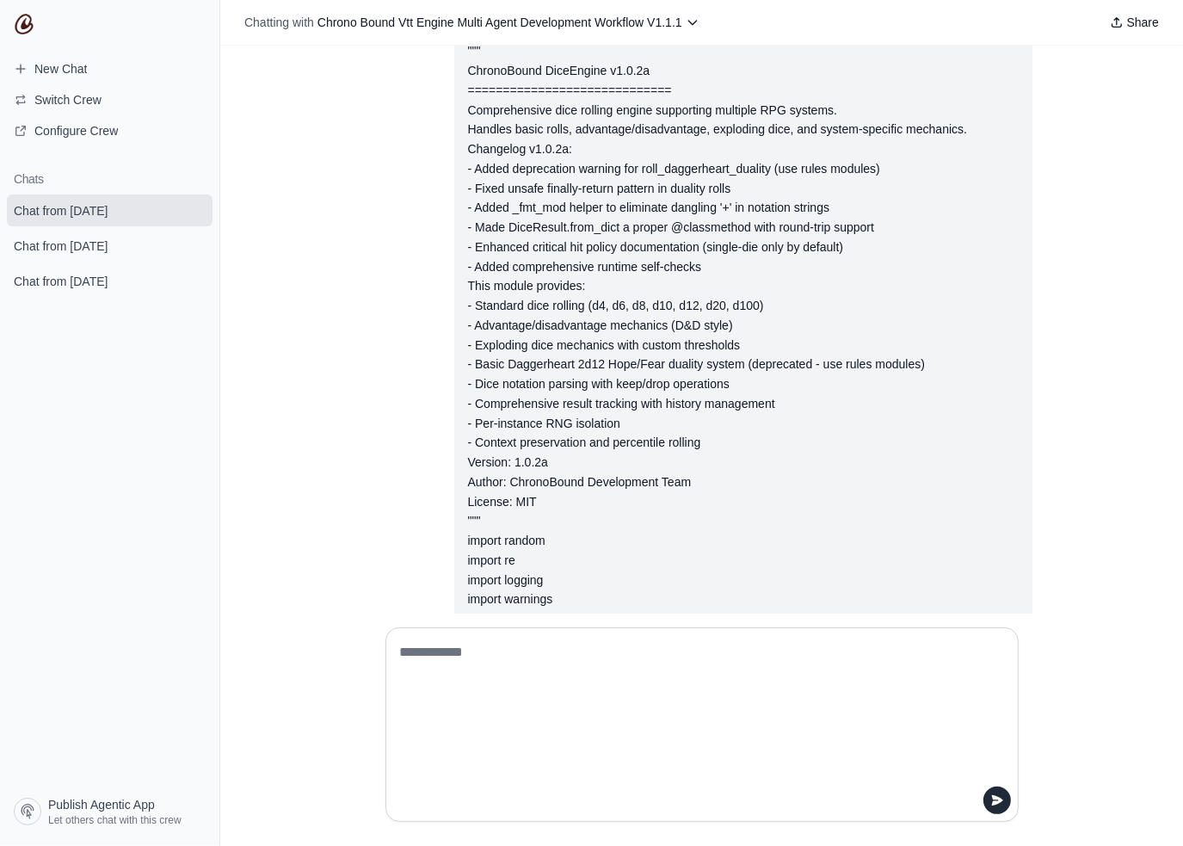
scroll to position [21211, 0]
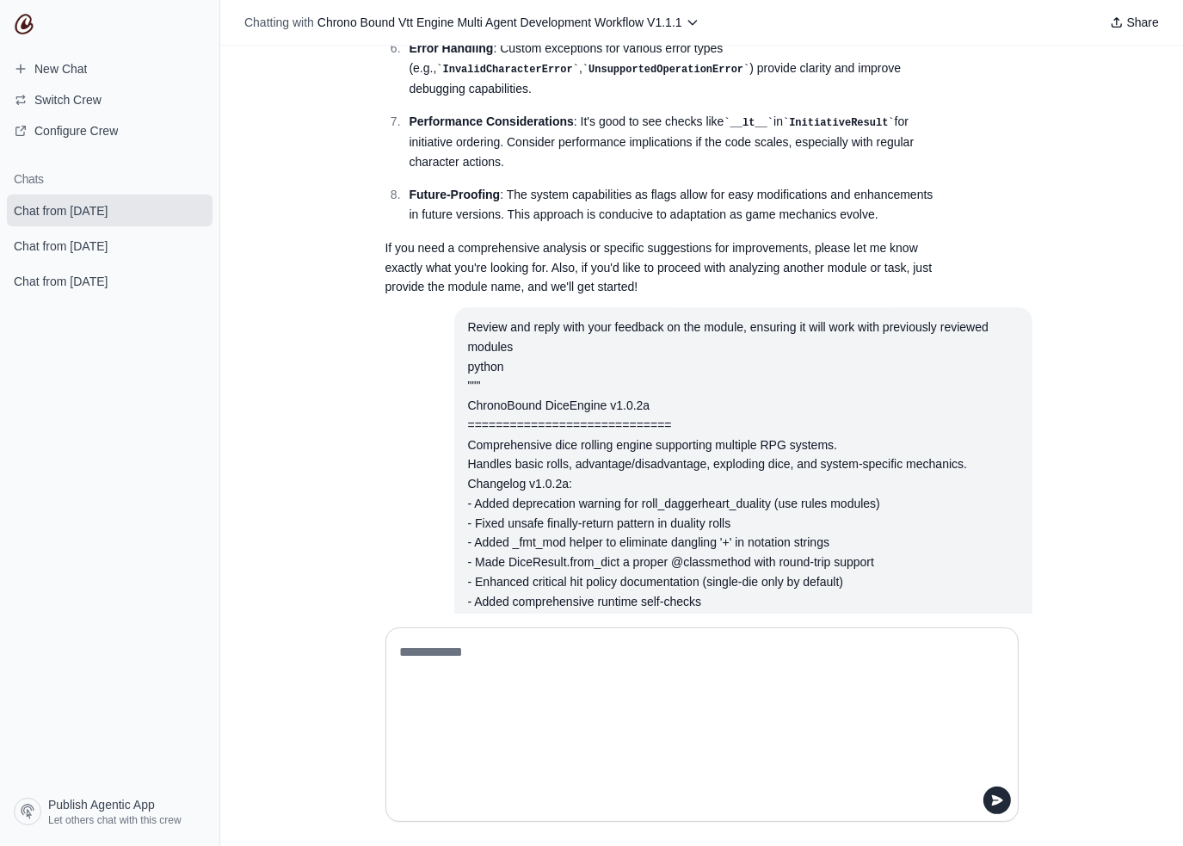
click at [781, 421] on div "python """ ChronoBound DiceEngine v1.0.2a =============================" at bounding box center [743, 396] width 550 height 78
click at [743, 400] on div "python """ ChronoBound DiceEngine v1.0.2a =============================" at bounding box center [743, 396] width 550 height 78
click at [468, 357] on div "Review and reply with your feedback on the module, ensuring it will work with p…" at bounding box center [743, 337] width 550 height 40
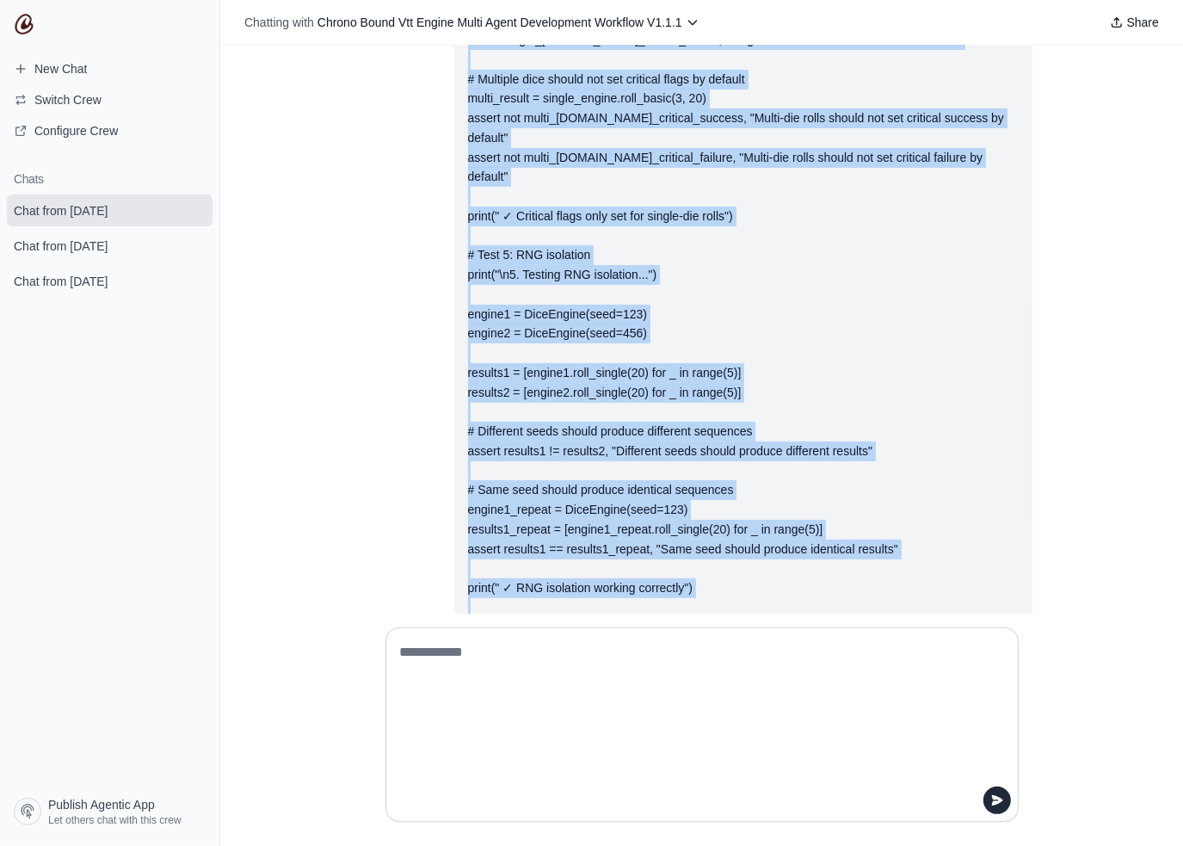
scroll to position [42229, 0]
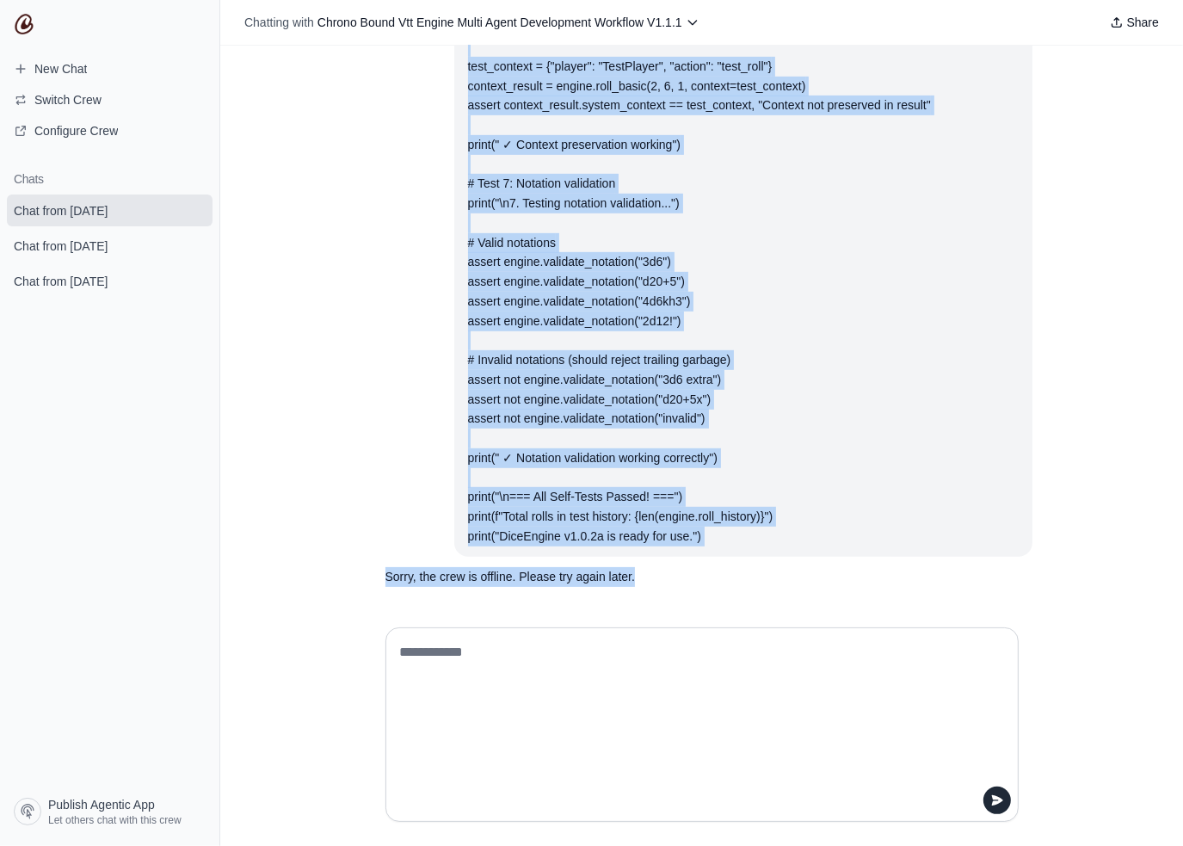
drag, startPoint x: 464, startPoint y: 359, endPoint x: 827, endPoint y: 544, distance: 407.4
copy div "Review and reply with your feedback on the module, ensuring it will work with p…"
click at [607, 669] on textarea at bounding box center [697, 724] width 600 height 172
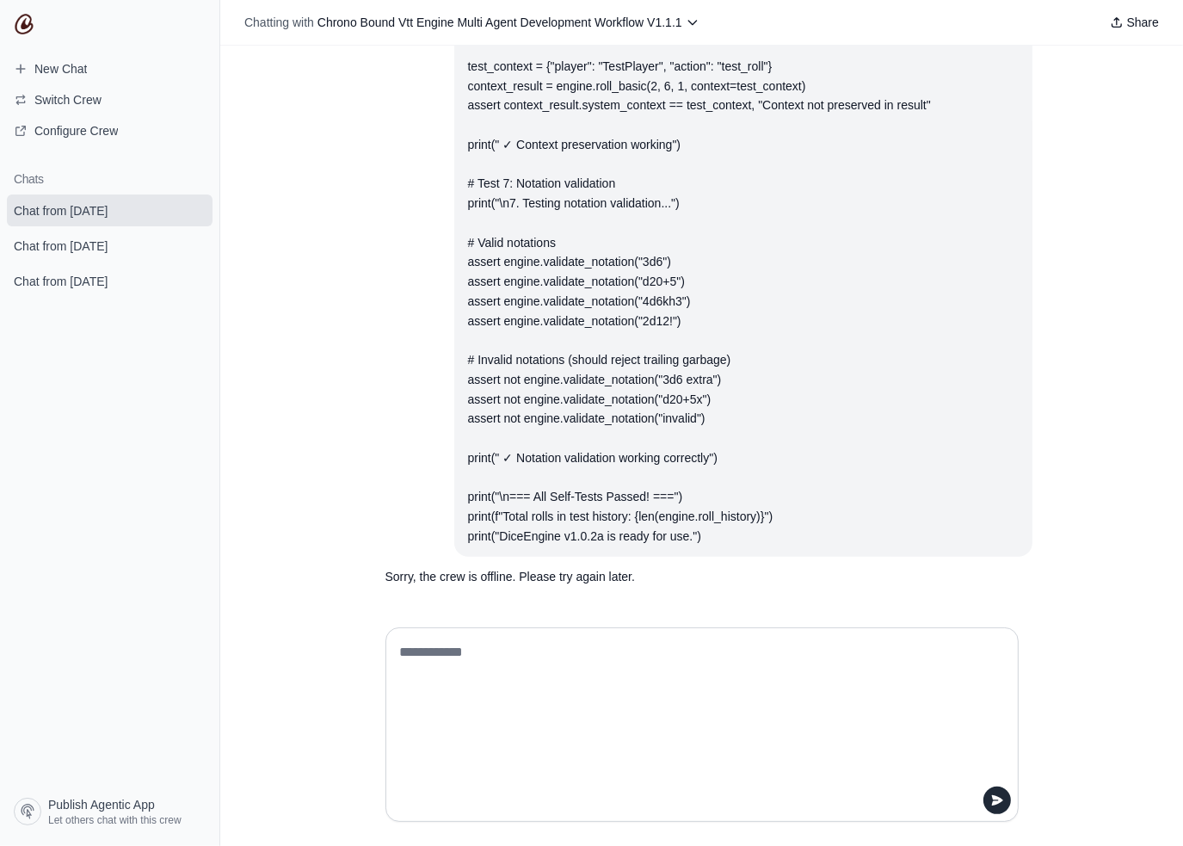
paste textarea "**********"
type textarea "**********"
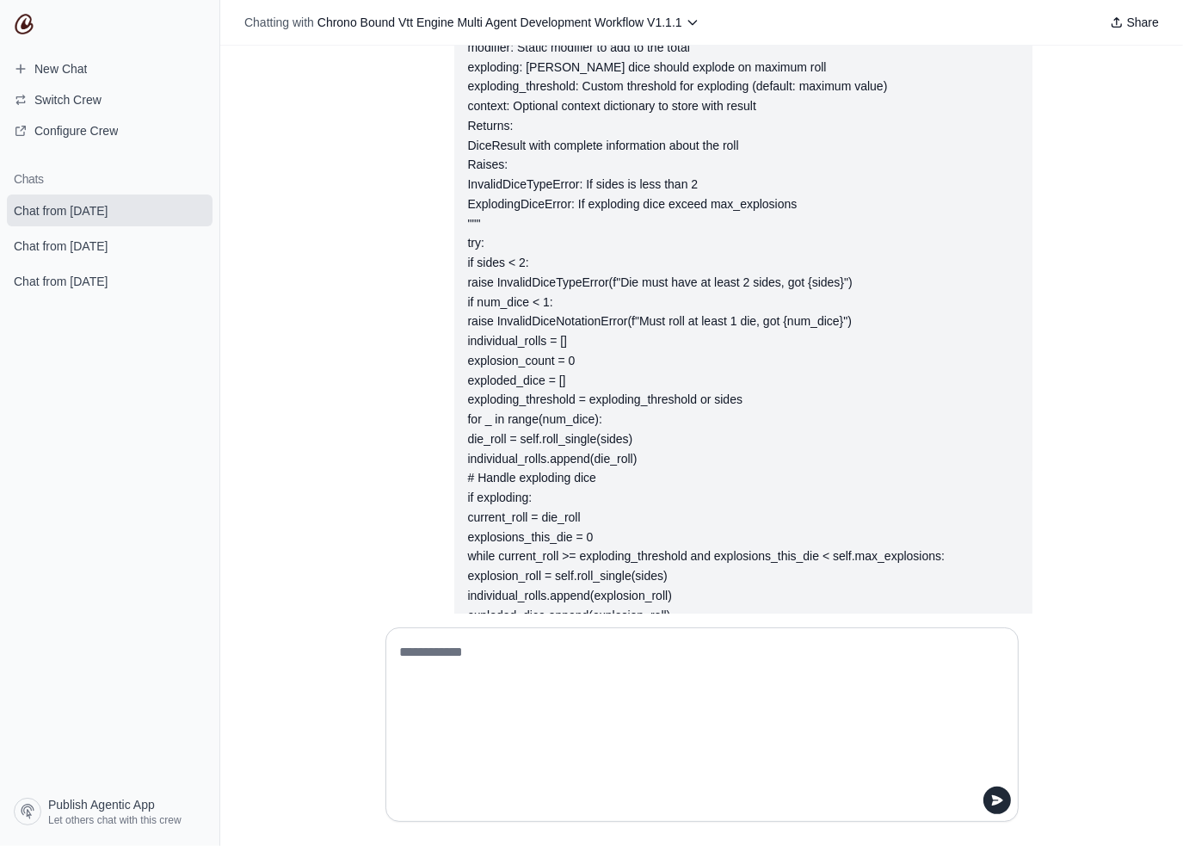
scroll to position [47710, 0]
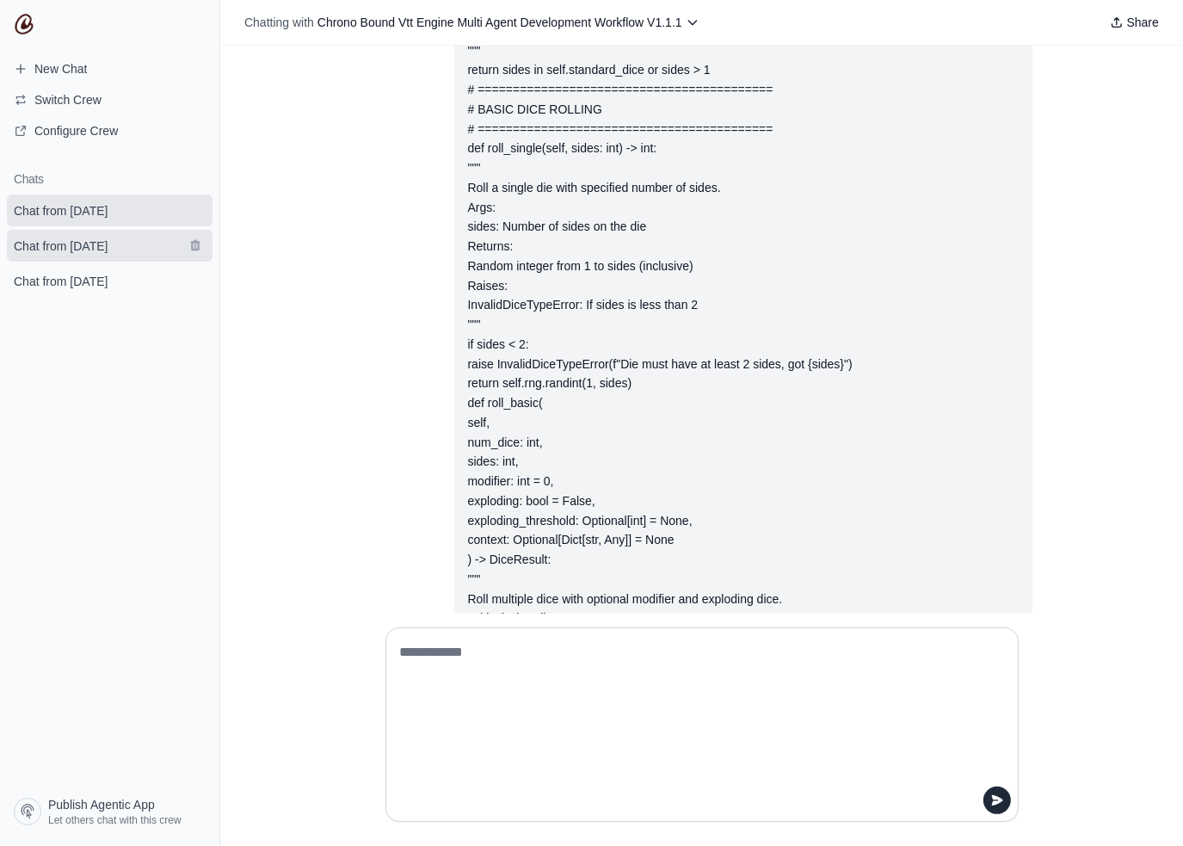
click at [121, 249] on span "Chat from August 22" at bounding box center [60, 245] width 121 height 17
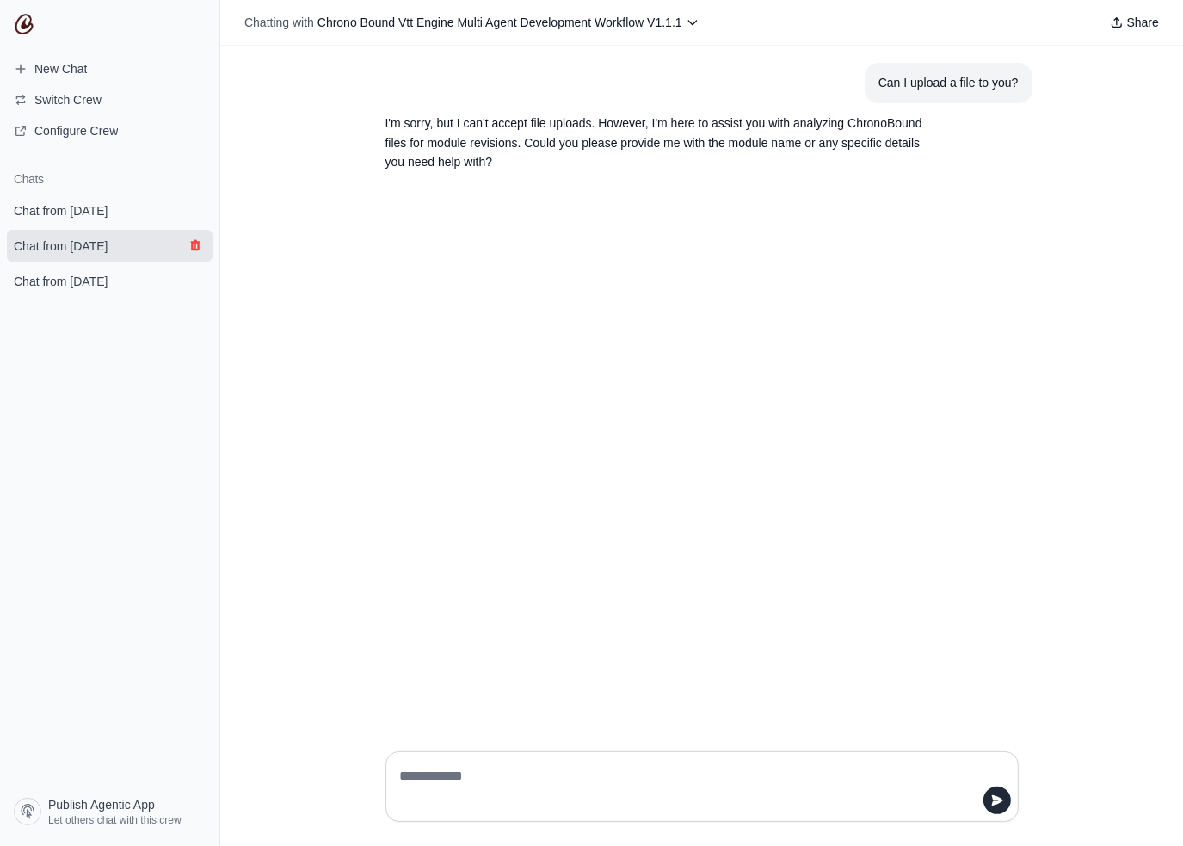
click at [197, 245] on icon "submit" at bounding box center [194, 245] width 9 height 11
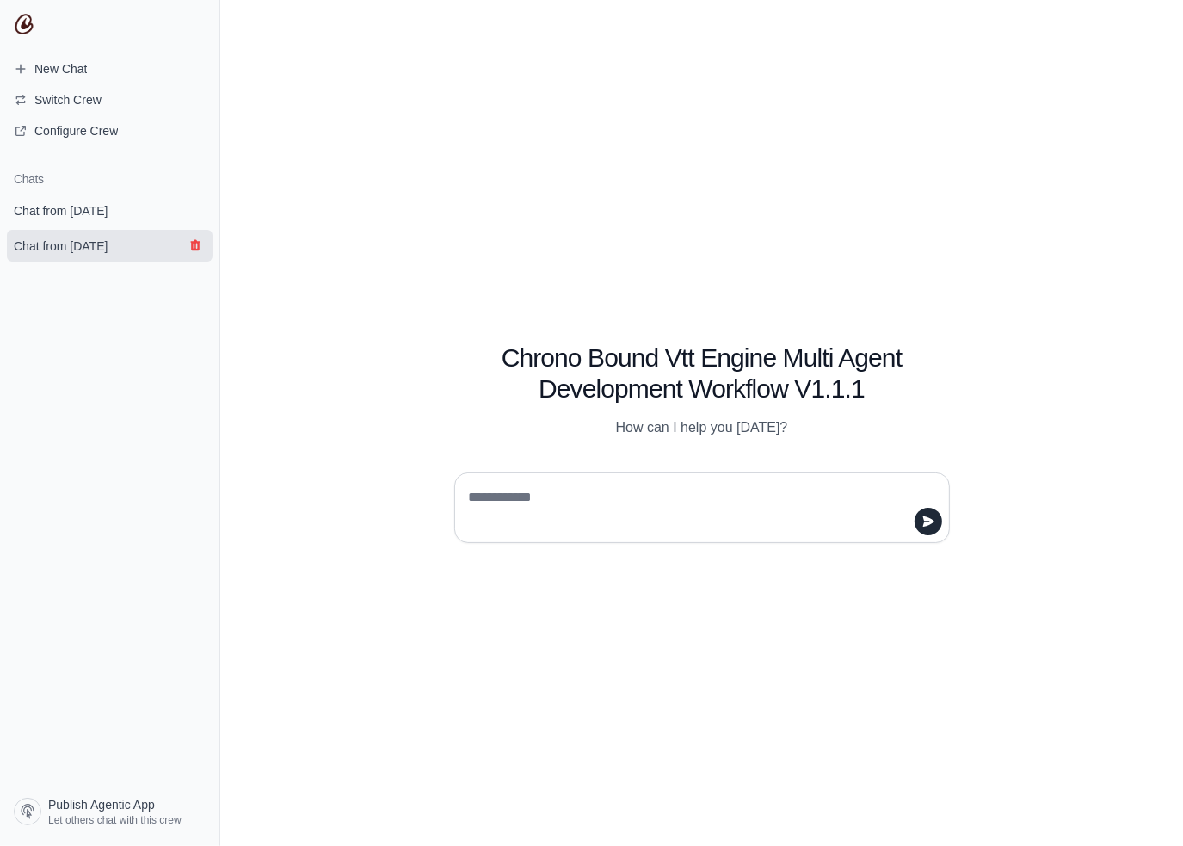
click at [193, 242] on icon "submit" at bounding box center [194, 245] width 9 height 11
click at [107, 194] on link "Chat from August 22" at bounding box center [110, 210] width 206 height 32
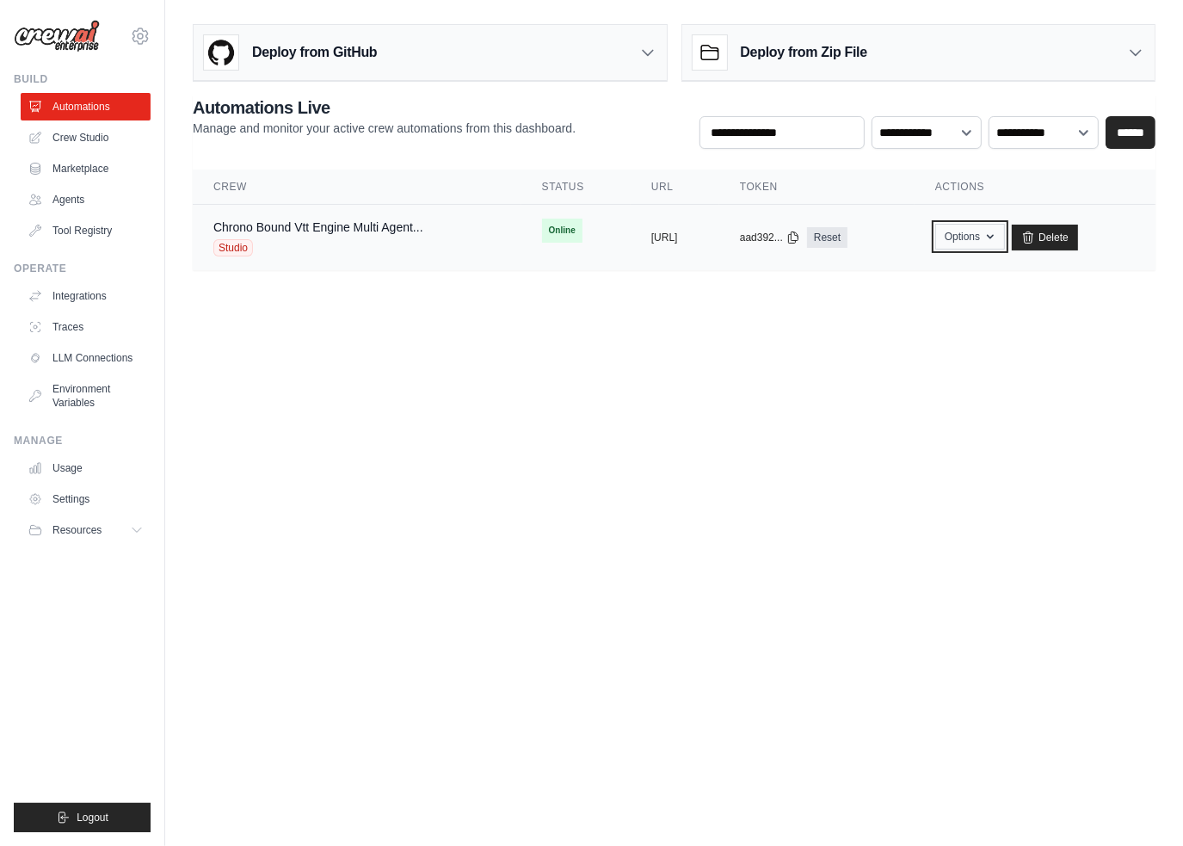
click at [997, 238] on icon "button" at bounding box center [990, 237] width 14 height 14
click at [812, 274] on main "Deploy from GitHub Deploy your project directly from GitHub. Select a repositor…" at bounding box center [674, 154] width 1018 height 308
click at [847, 240] on link "Reset" at bounding box center [827, 237] width 40 height 21
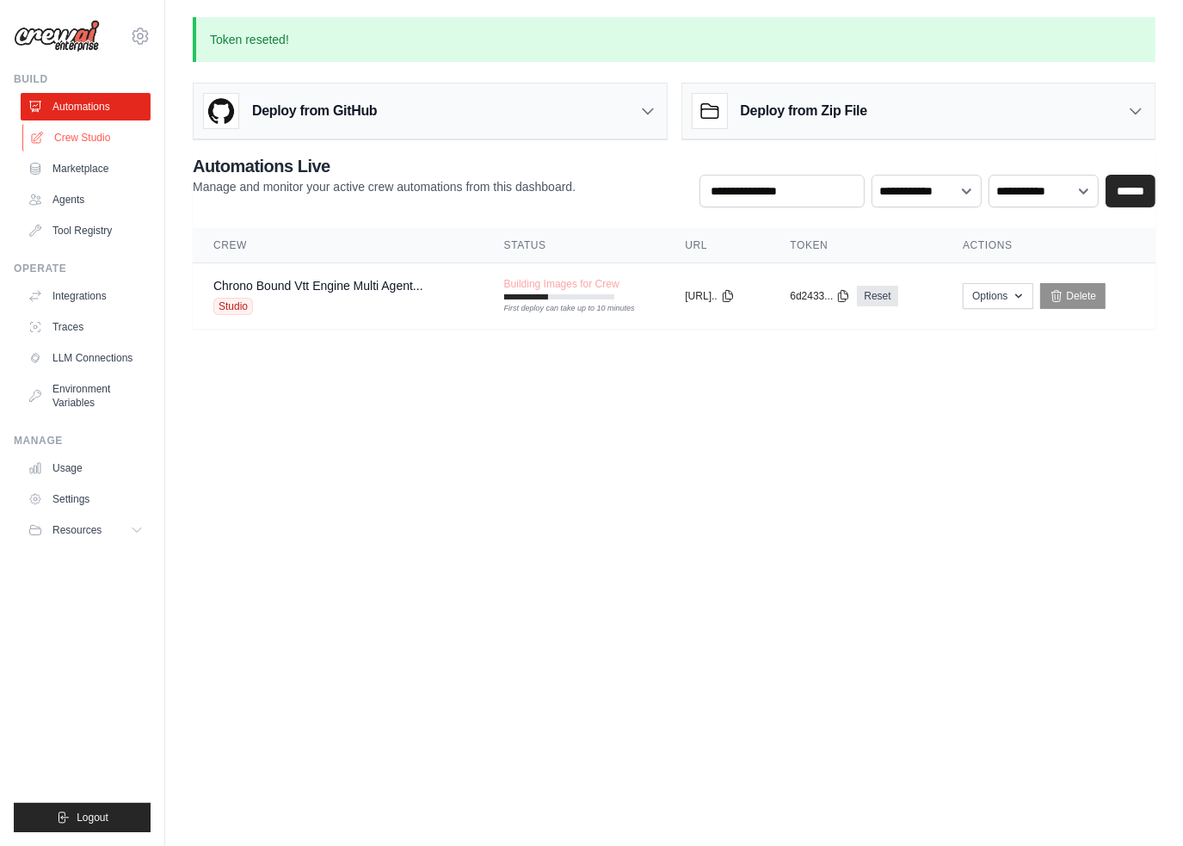
click at [120, 134] on link "Crew Studio" at bounding box center [87, 138] width 130 height 28
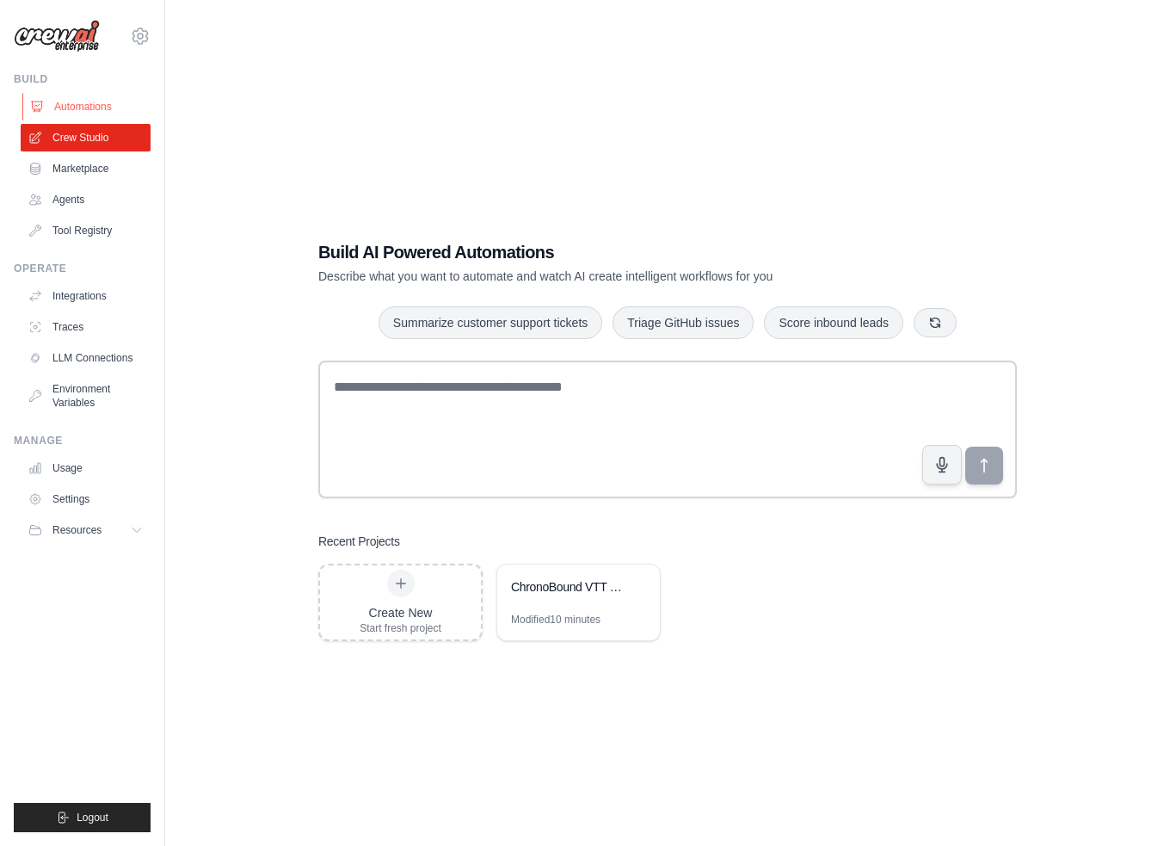
click at [77, 111] on link "Automations" at bounding box center [87, 107] width 130 height 28
